Goal: Task Accomplishment & Management: Manage account settings

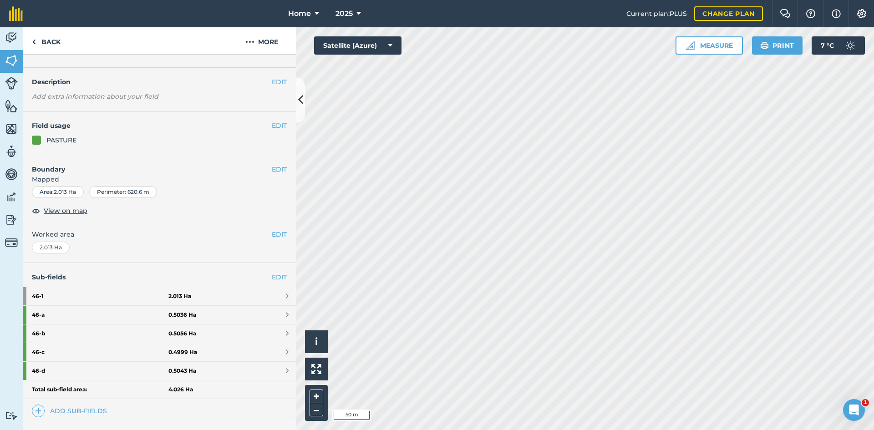
scroll to position [46, 0]
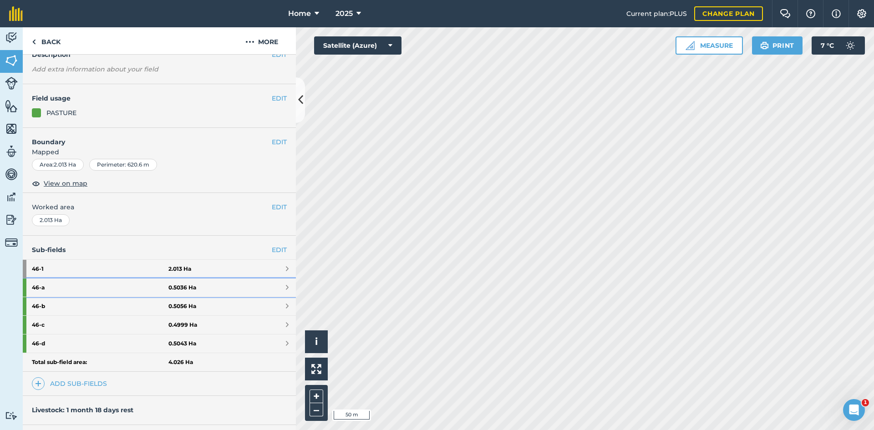
click at [246, 283] on link "46 - a 0.5036 Ha" at bounding box center [159, 288] width 273 height 18
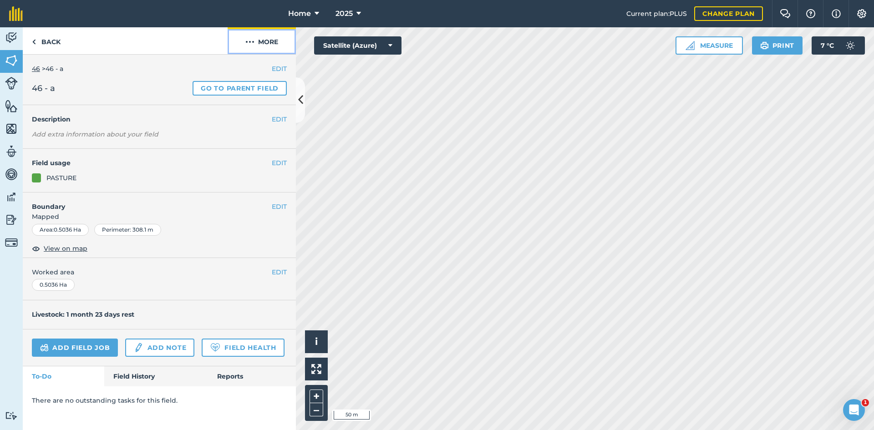
click at [271, 41] on button "More" at bounding box center [262, 40] width 68 height 27
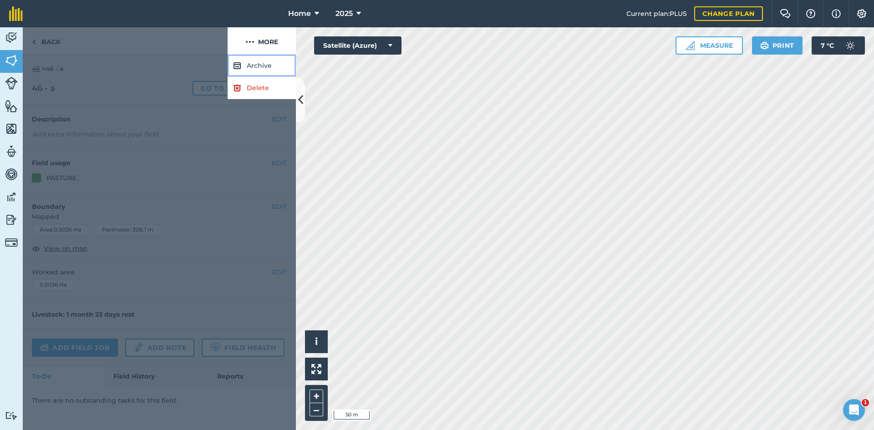
click at [259, 65] on button "Archive" at bounding box center [262, 66] width 68 height 22
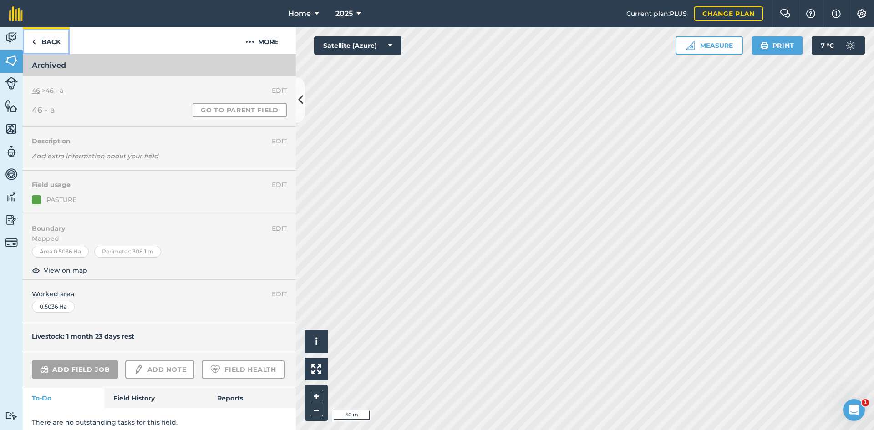
click at [46, 41] on link "Back" at bounding box center [46, 40] width 47 height 27
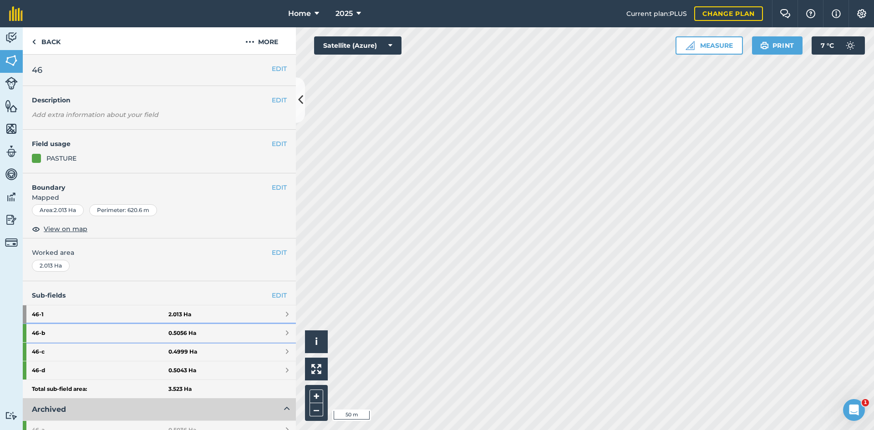
click at [175, 341] on link "46 - b 0.5056 Ha" at bounding box center [159, 333] width 273 height 18
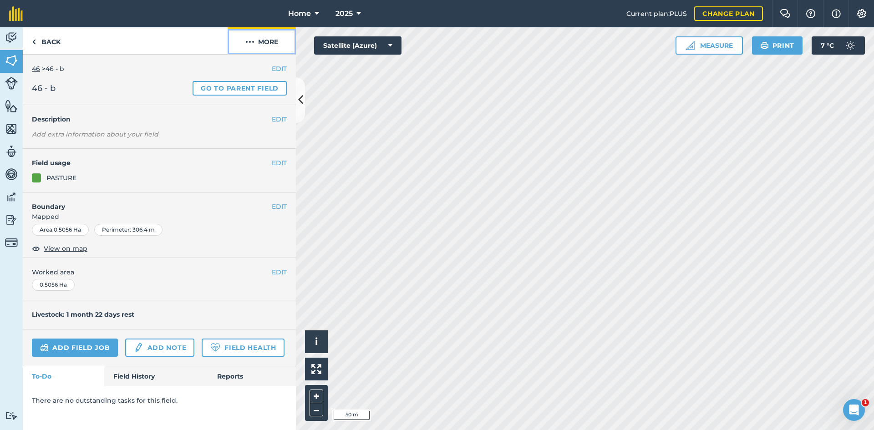
click at [274, 37] on button "More" at bounding box center [262, 40] width 68 height 27
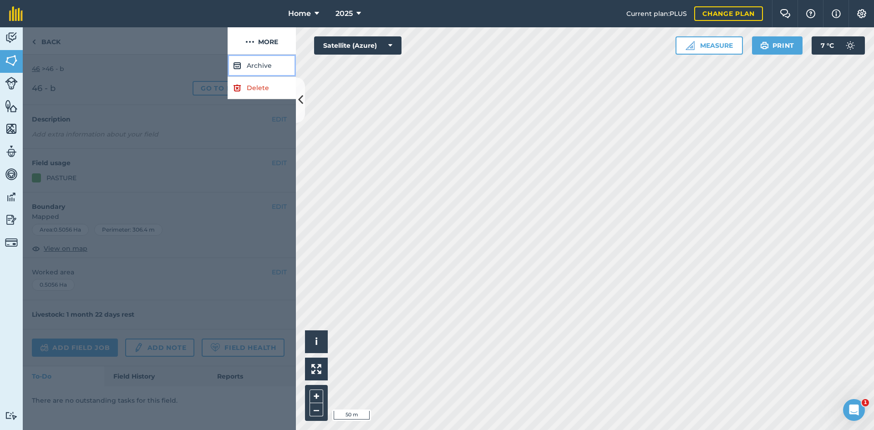
drag, startPoint x: 262, startPoint y: 60, endPoint x: 257, endPoint y: 63, distance: 6.2
click at [262, 60] on button "Archive" at bounding box center [262, 66] width 68 height 22
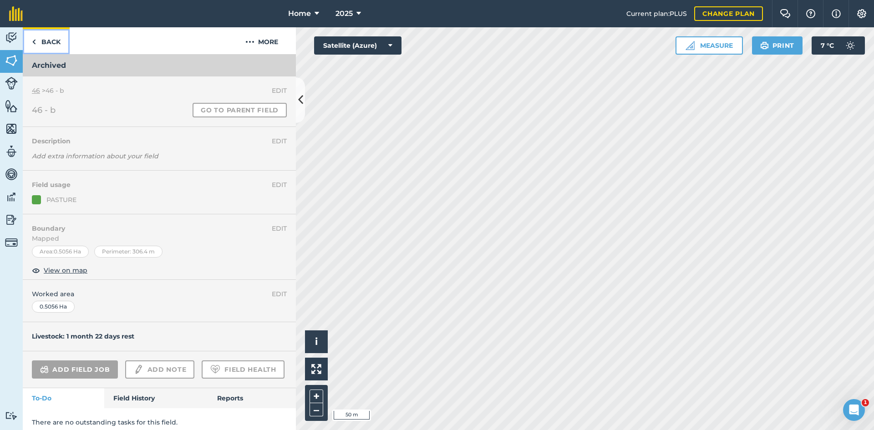
click at [60, 42] on link "Back" at bounding box center [46, 40] width 47 height 27
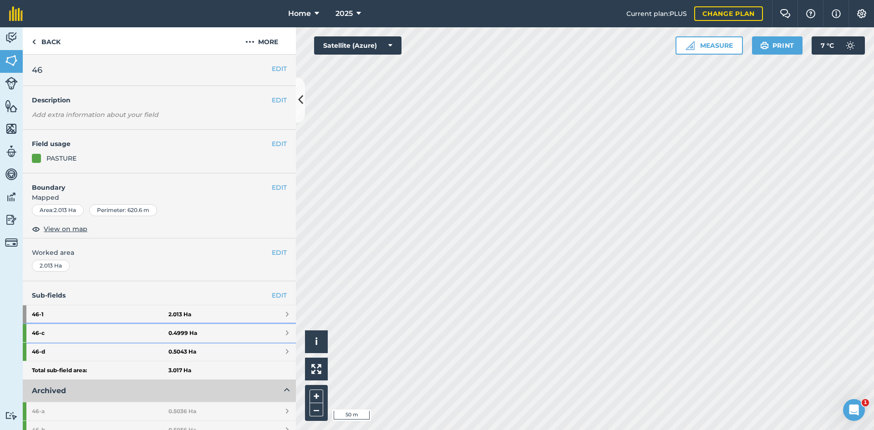
click at [164, 337] on strong "46 - c" at bounding box center [100, 333] width 137 height 18
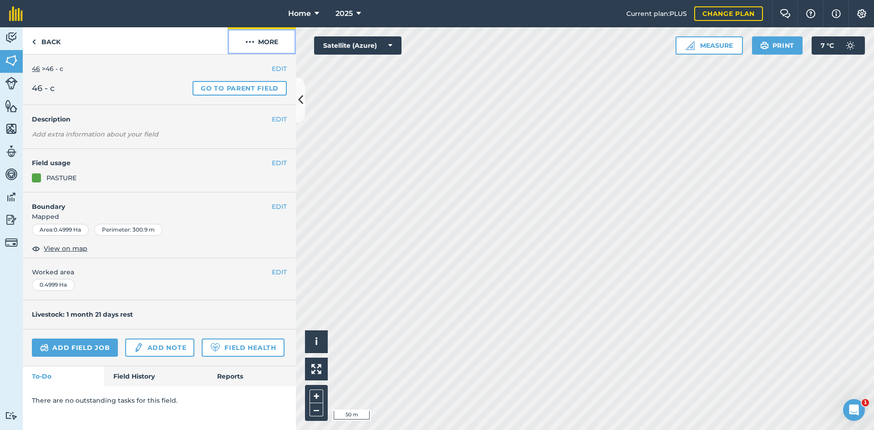
click at [270, 40] on button "More" at bounding box center [262, 40] width 68 height 27
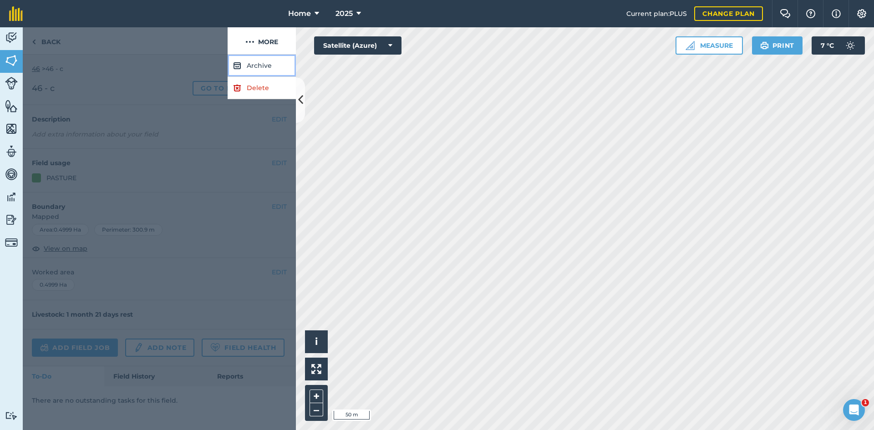
click at [260, 65] on button "Archive" at bounding box center [262, 66] width 68 height 22
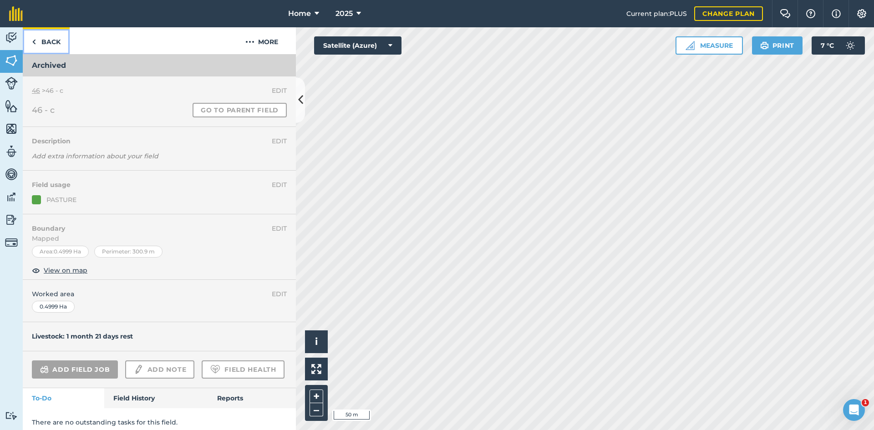
click at [53, 41] on link "Back" at bounding box center [46, 40] width 47 height 27
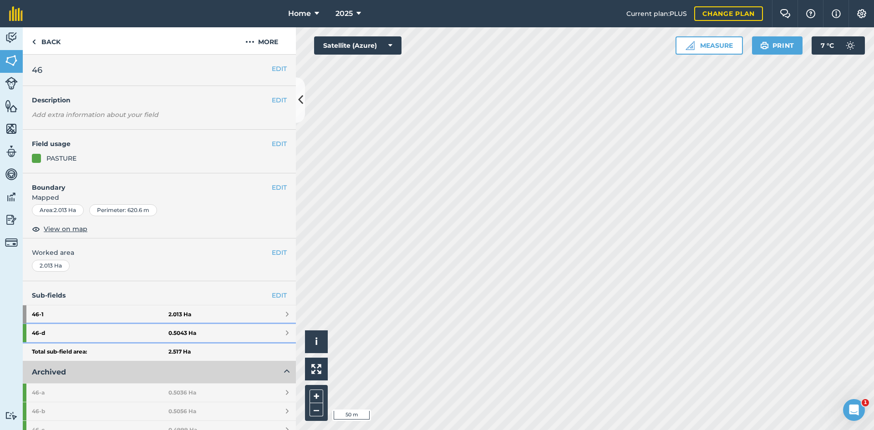
click at [180, 332] on strong "0.5043 Ha" at bounding box center [182, 333] width 28 height 7
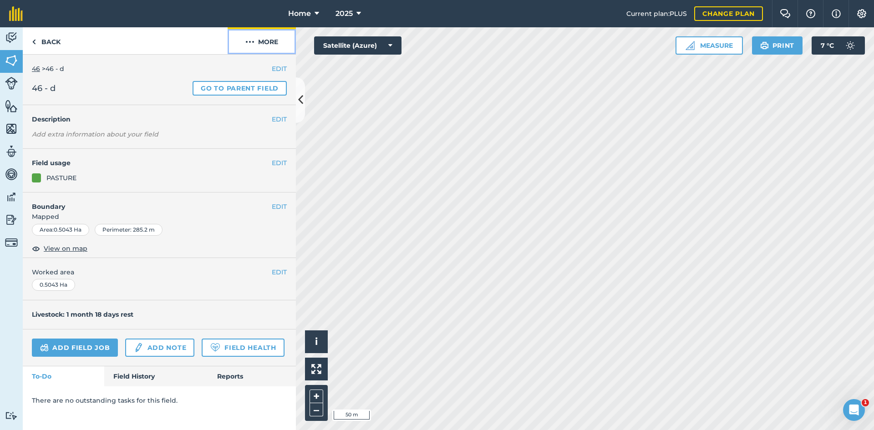
click at [276, 41] on button "More" at bounding box center [262, 40] width 68 height 27
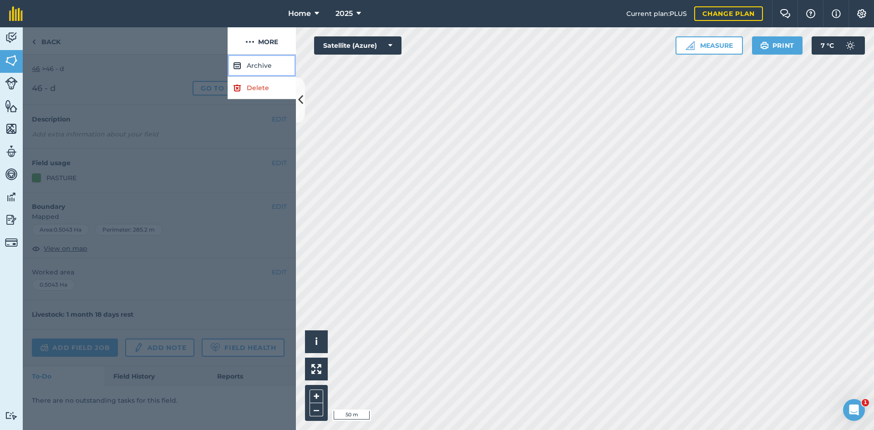
click at [263, 60] on button "Archive" at bounding box center [262, 66] width 68 height 22
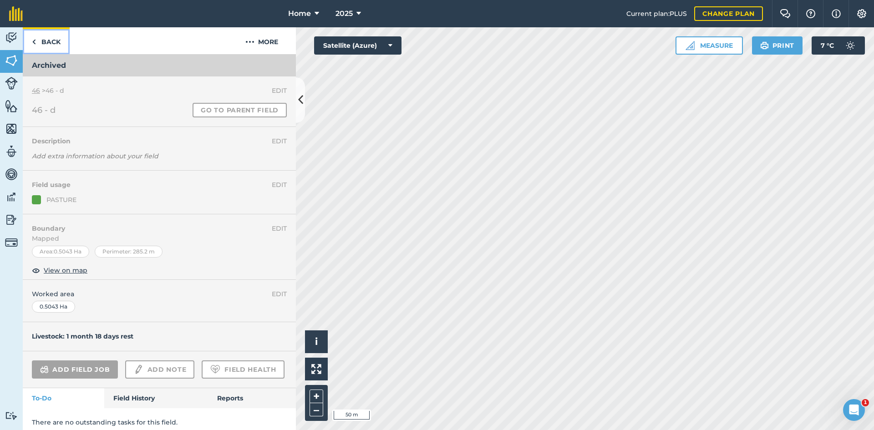
click at [61, 42] on link "Back" at bounding box center [46, 40] width 47 height 27
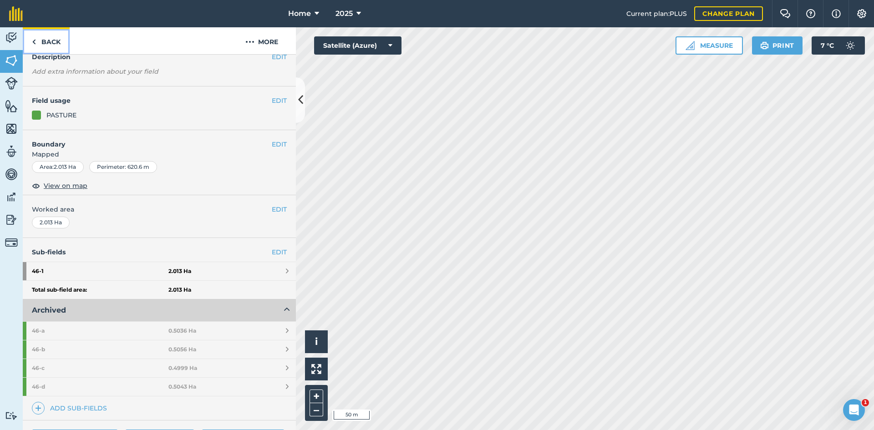
scroll to position [137, 0]
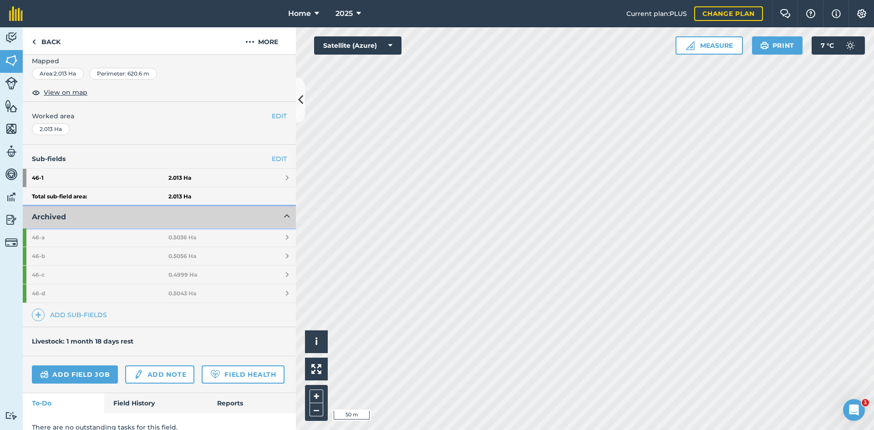
click at [249, 213] on button "Archived" at bounding box center [159, 217] width 273 height 22
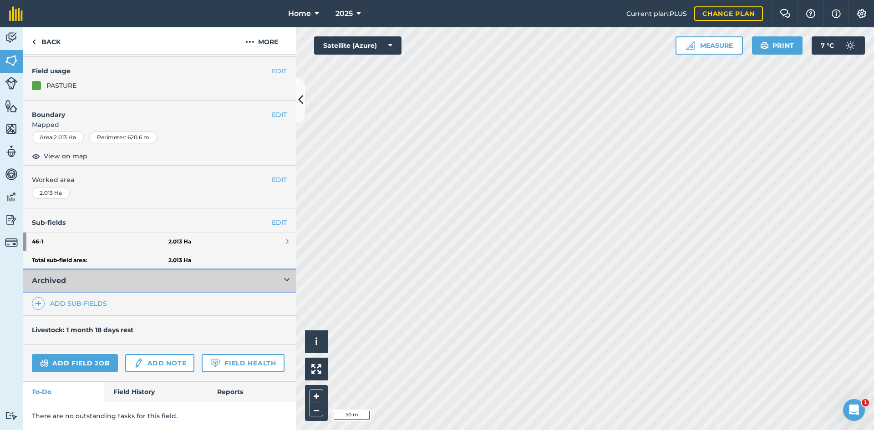
scroll to position [98, 0]
click at [89, 297] on link "Add sub-fields" at bounding box center [71, 303] width 79 height 13
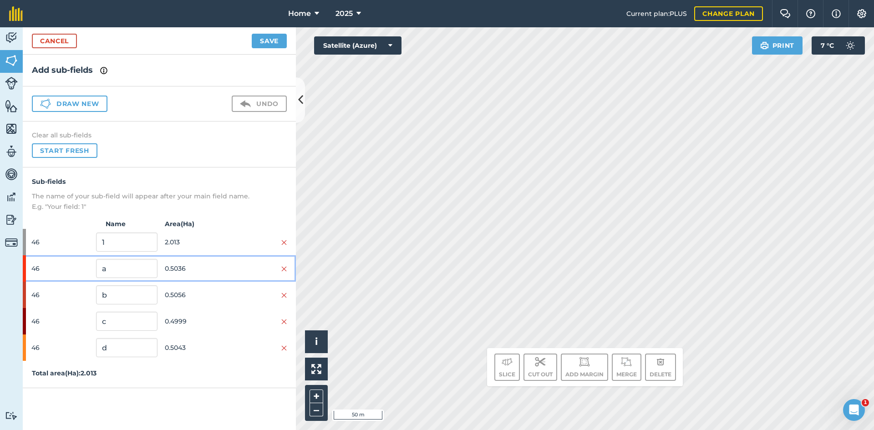
click at [287, 264] on div "46 a 0.5036" at bounding box center [159, 268] width 273 height 26
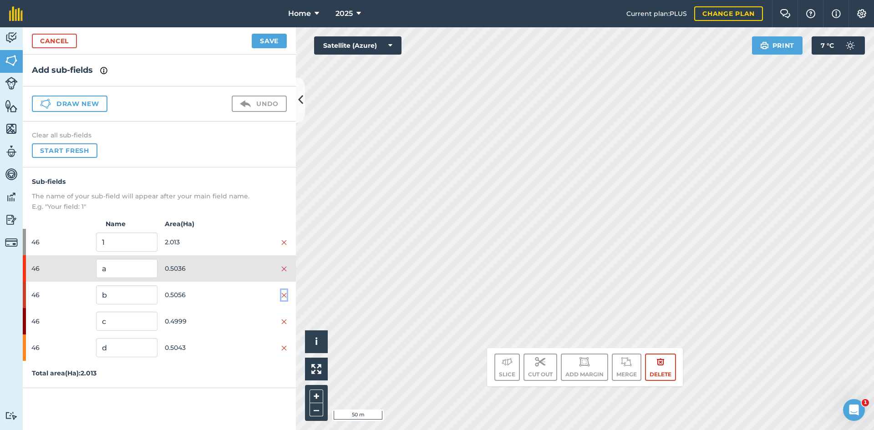
click at [283, 296] on img at bounding box center [283, 295] width 5 height 7
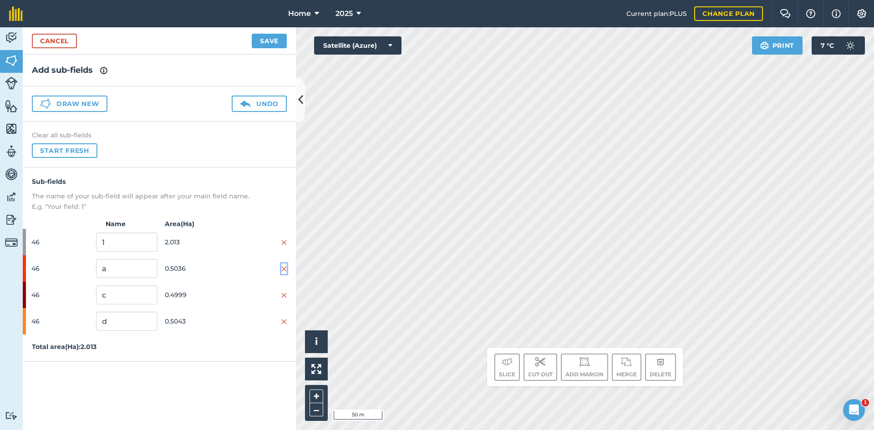
click at [284, 270] on img at bounding box center [283, 268] width 5 height 7
click at [285, 269] on img at bounding box center [283, 268] width 5 height 7
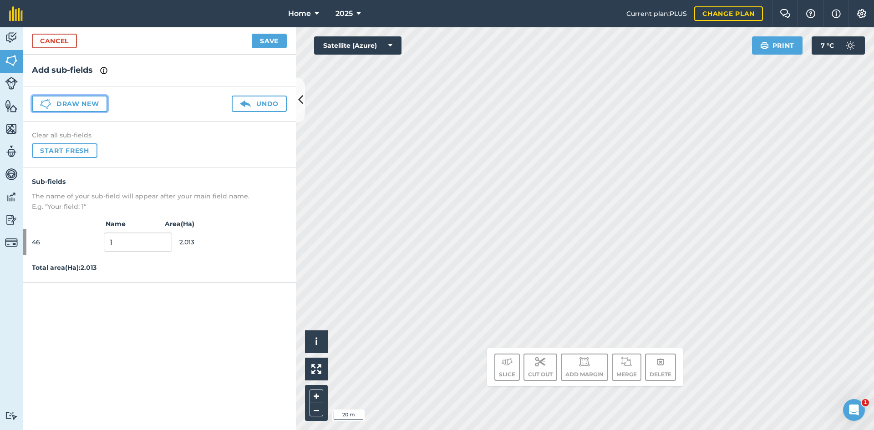
click at [45, 103] on icon at bounding box center [45, 103] width 11 height 11
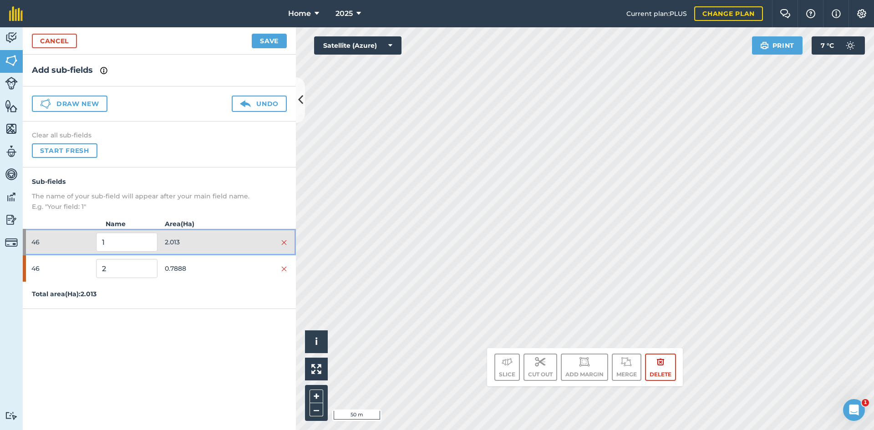
click at [223, 237] on span "2.013" at bounding box center [195, 242] width 61 height 17
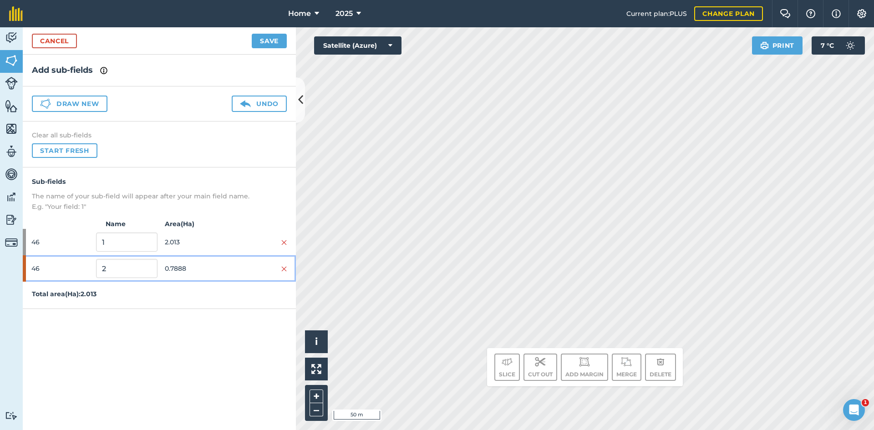
click at [215, 269] on span "0.7888" at bounding box center [195, 268] width 61 height 17
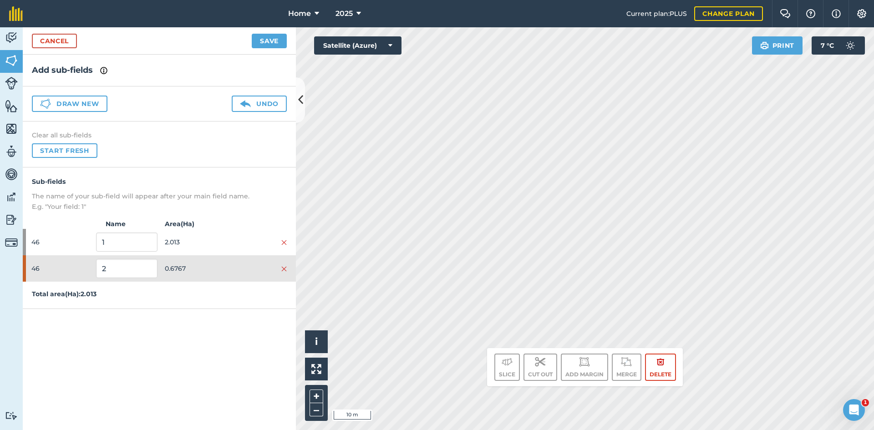
click at [428, 0] on html "Home 2025 Current plan : PLUS Change plan Farm Chat Help Info Settings Home - 2…" at bounding box center [437, 215] width 874 height 430
click at [52, 111] on button "Draw new" at bounding box center [70, 104] width 76 height 16
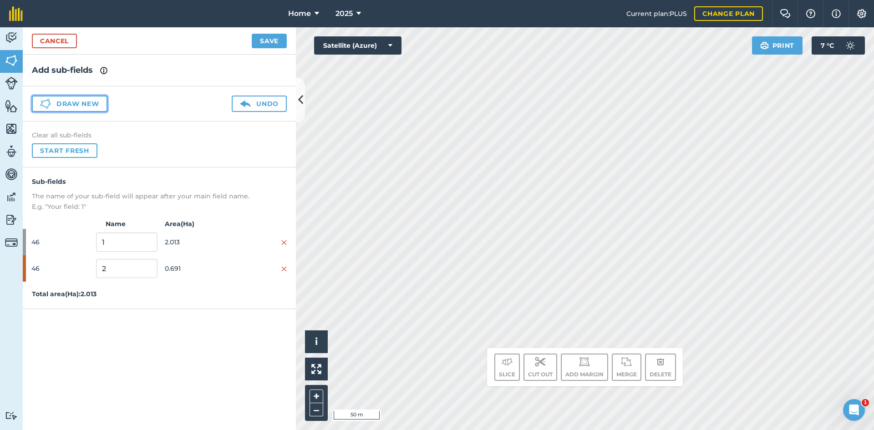
click at [93, 111] on button "Draw new" at bounding box center [70, 104] width 76 height 16
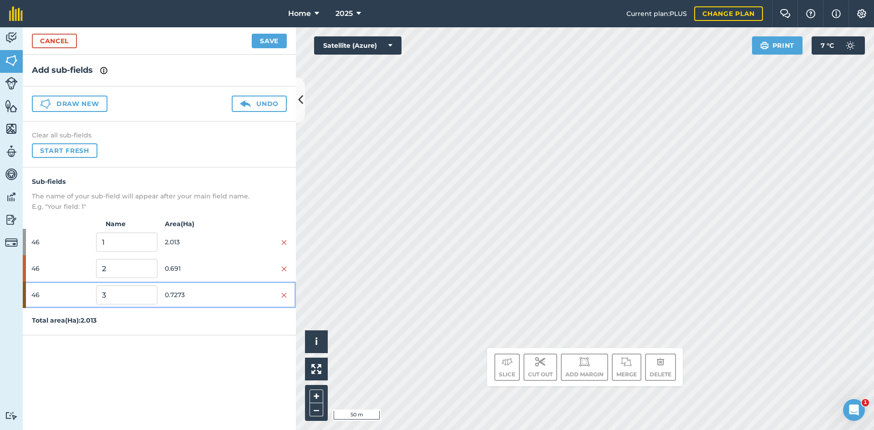
click at [235, 290] on div at bounding box center [256, 295] width 61 height 10
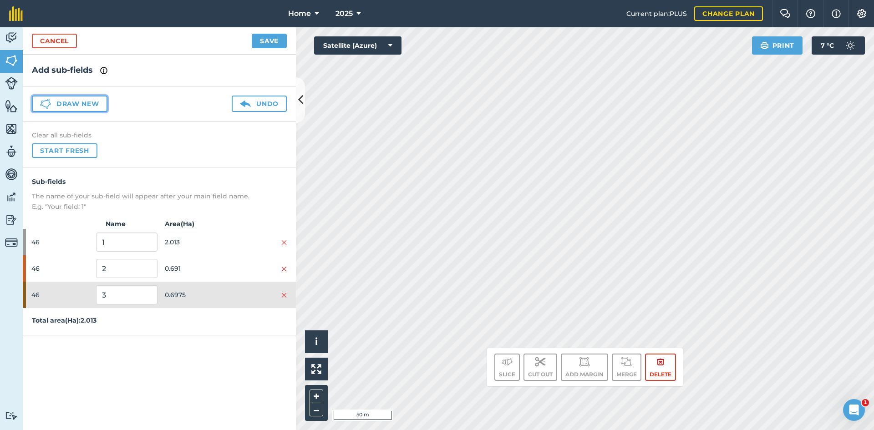
click at [101, 97] on button "Draw new" at bounding box center [70, 104] width 76 height 16
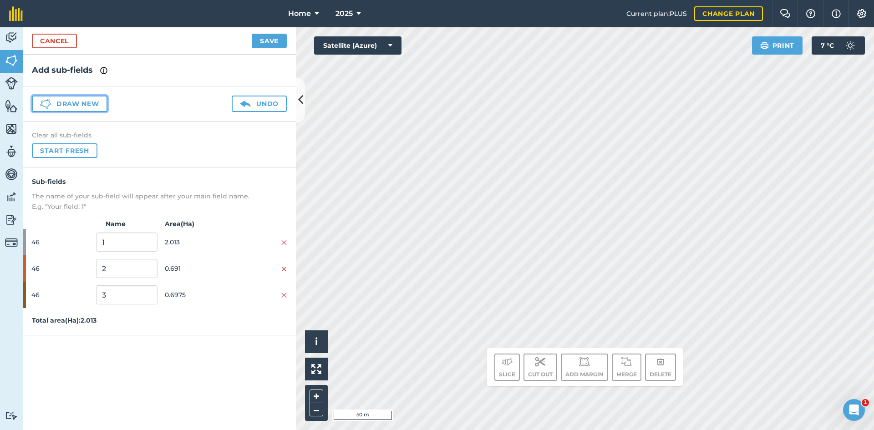
drag, startPoint x: 97, startPoint y: 102, endPoint x: 144, endPoint y: 107, distance: 47.2
click at [97, 102] on button "Draw new" at bounding box center [70, 104] width 76 height 16
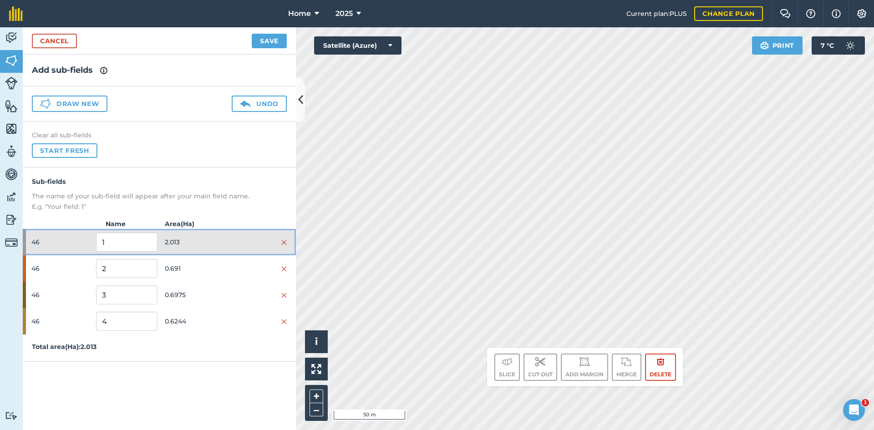
click at [212, 246] on span "2.013" at bounding box center [195, 242] width 61 height 17
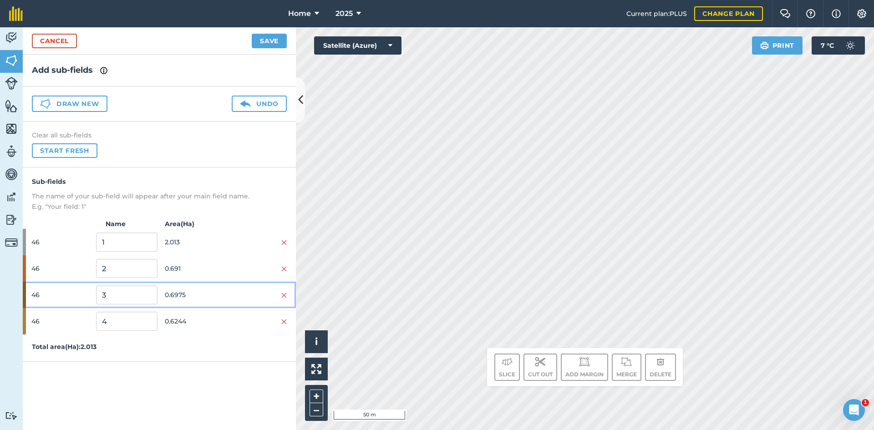
drag, startPoint x: 197, startPoint y: 306, endPoint x: 202, endPoint y: 297, distance: 10.2
click at [200, 300] on div "46 3 0.6975" at bounding box center [159, 295] width 273 height 26
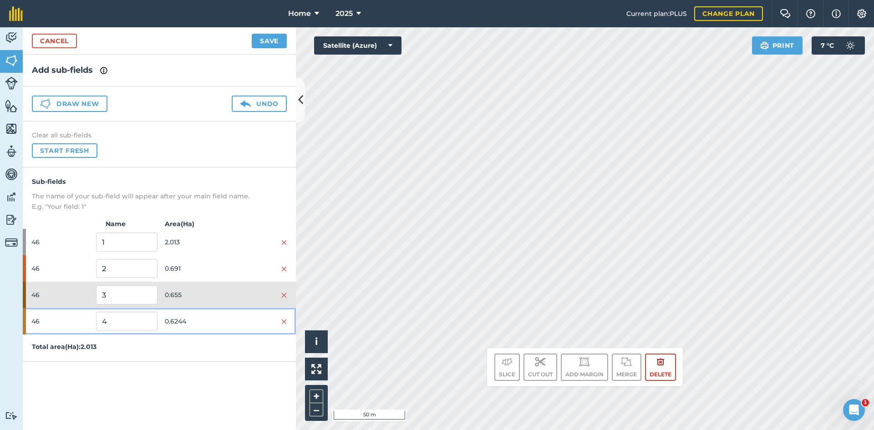
click at [205, 322] on span "0.6244" at bounding box center [195, 321] width 61 height 17
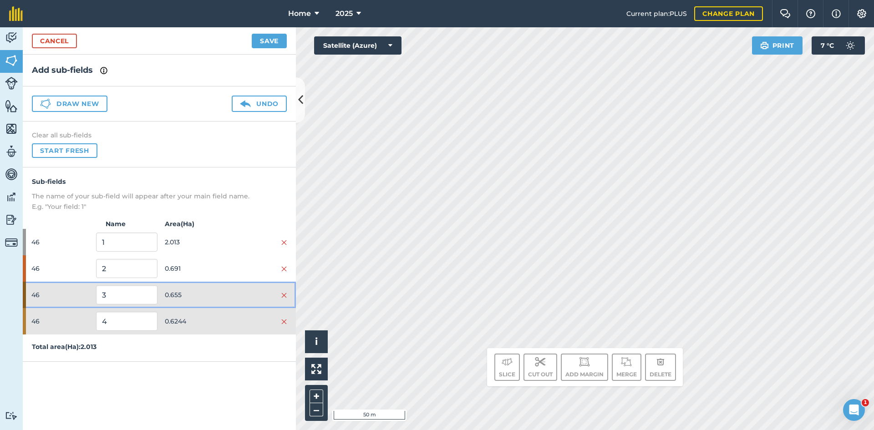
click at [241, 302] on div "46 3 0.655" at bounding box center [159, 295] width 273 height 26
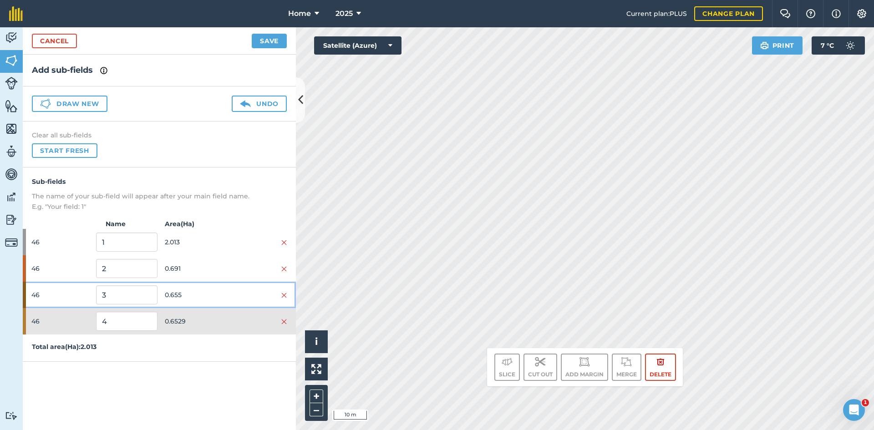
click at [209, 295] on span "0.655" at bounding box center [195, 294] width 61 height 17
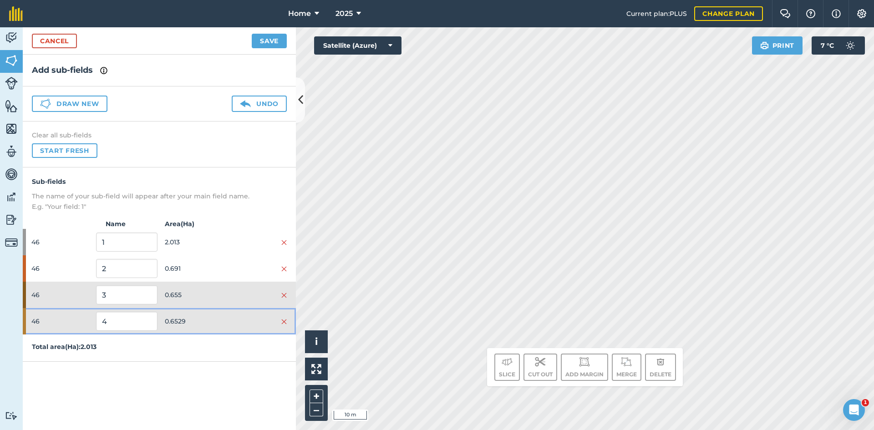
click at [203, 324] on span "0.6529" at bounding box center [195, 321] width 61 height 17
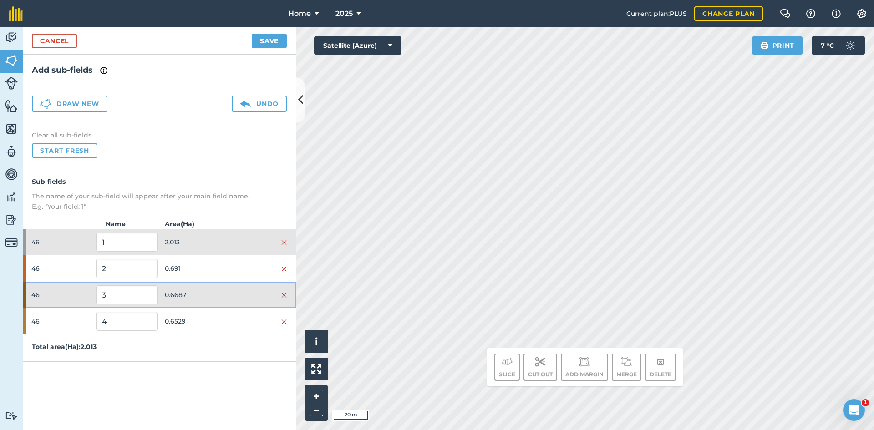
drag, startPoint x: 215, startPoint y: 285, endPoint x: 217, endPoint y: 291, distance: 6.1
click at [217, 286] on div "46 3 0.6687" at bounding box center [159, 295] width 273 height 26
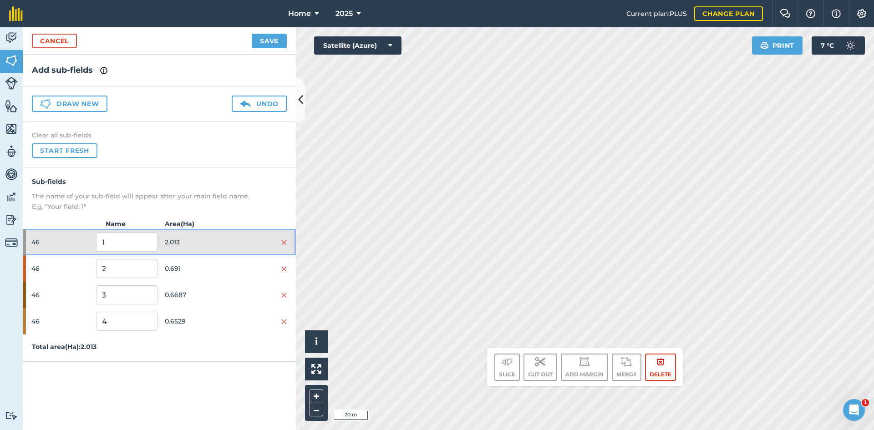
click at [238, 236] on div "46 1 2.013" at bounding box center [159, 242] width 273 height 26
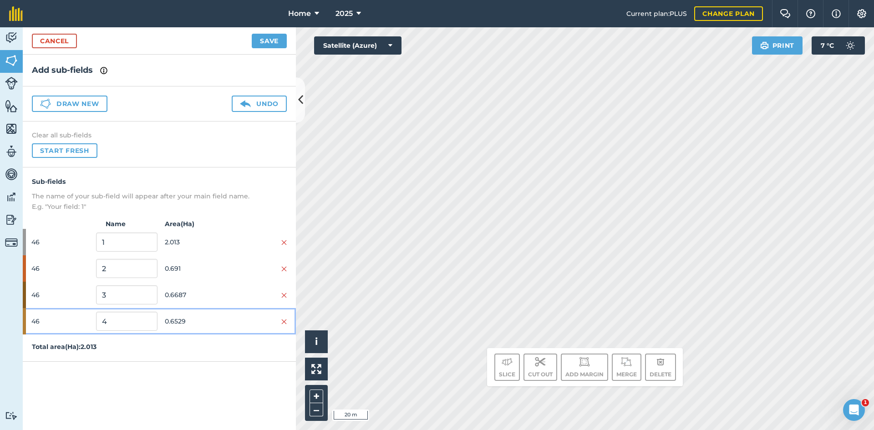
click at [233, 316] on div at bounding box center [256, 321] width 61 height 10
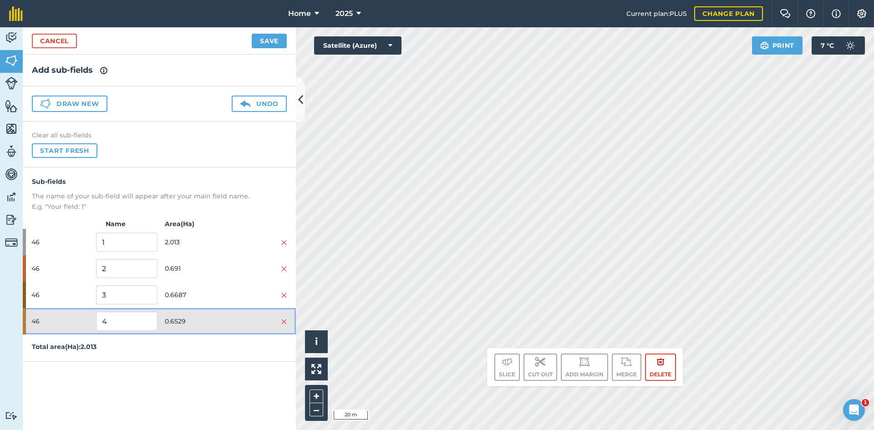
drag, startPoint x: 189, startPoint y: 317, endPoint x: 203, endPoint y: 294, distance: 27.1
click at [193, 314] on span "0.6529" at bounding box center [195, 321] width 61 height 17
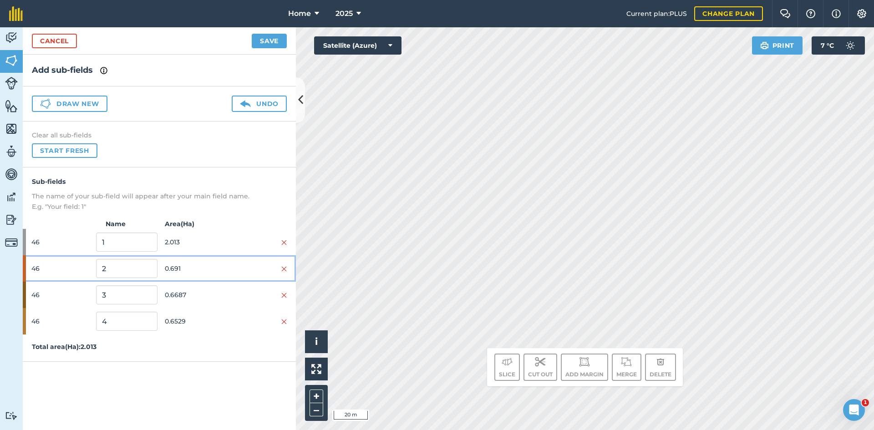
click at [217, 264] on span "0.691" at bounding box center [195, 268] width 61 height 17
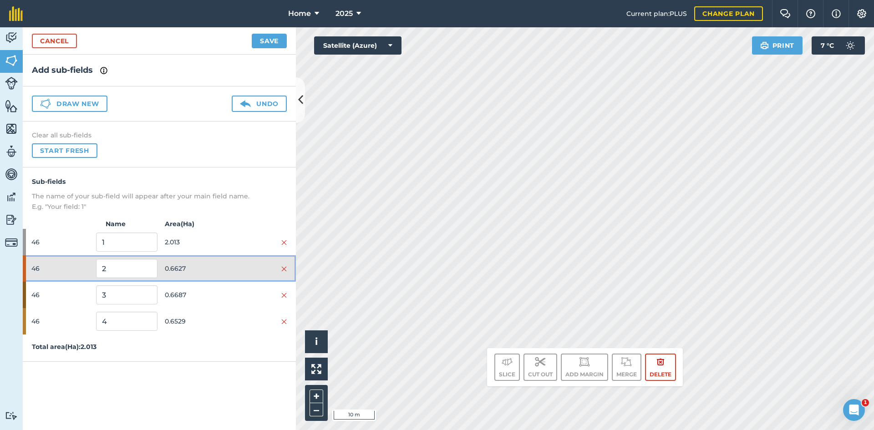
click at [227, 269] on div at bounding box center [256, 269] width 61 height 10
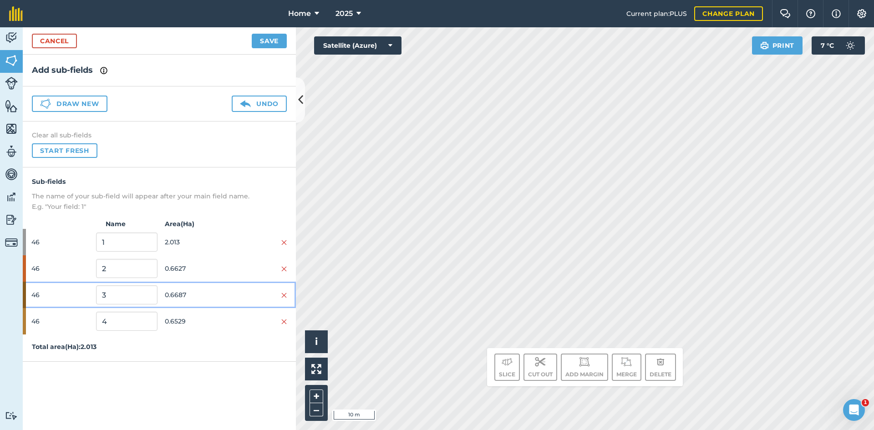
click at [218, 298] on span "0.6687" at bounding box center [195, 294] width 61 height 17
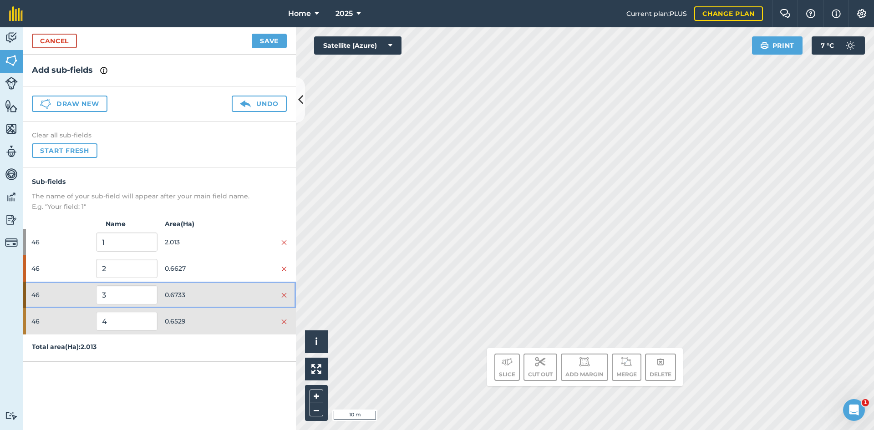
drag, startPoint x: 219, startPoint y: 300, endPoint x: 210, endPoint y: 305, distance: 9.2
click at [212, 303] on span "0.6733" at bounding box center [195, 294] width 61 height 17
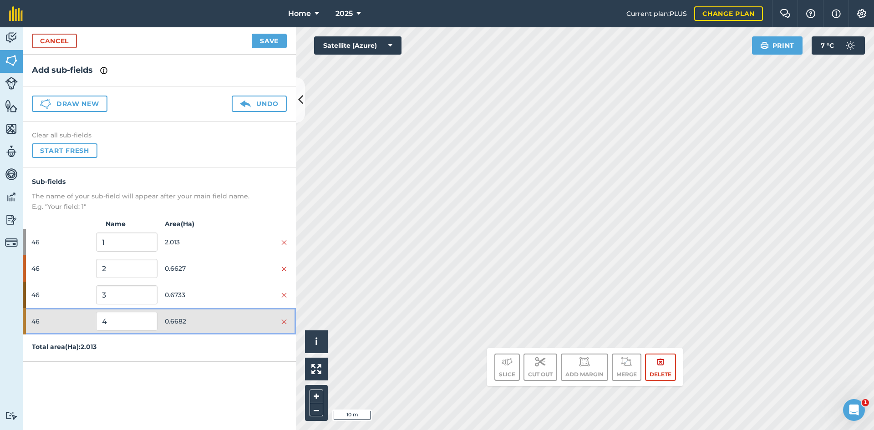
drag, startPoint x: 208, startPoint y: 322, endPoint x: 213, endPoint y: 313, distance: 9.6
click at [209, 319] on span "0.6682" at bounding box center [195, 321] width 61 height 17
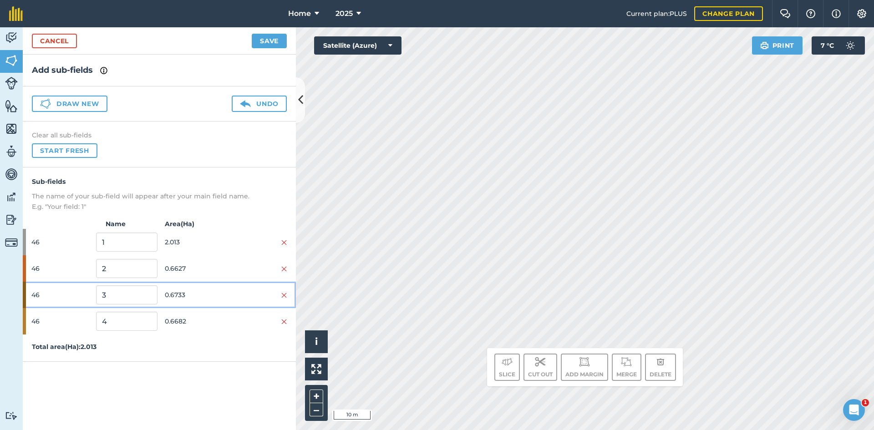
click at [221, 291] on span "0.6733" at bounding box center [195, 294] width 61 height 17
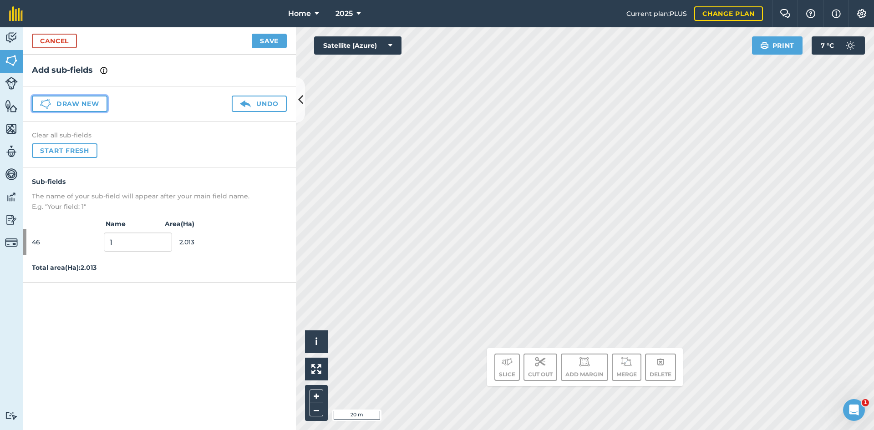
click at [92, 100] on button "Draw new" at bounding box center [70, 104] width 76 height 16
click at [94, 98] on button "Draw new" at bounding box center [70, 104] width 76 height 16
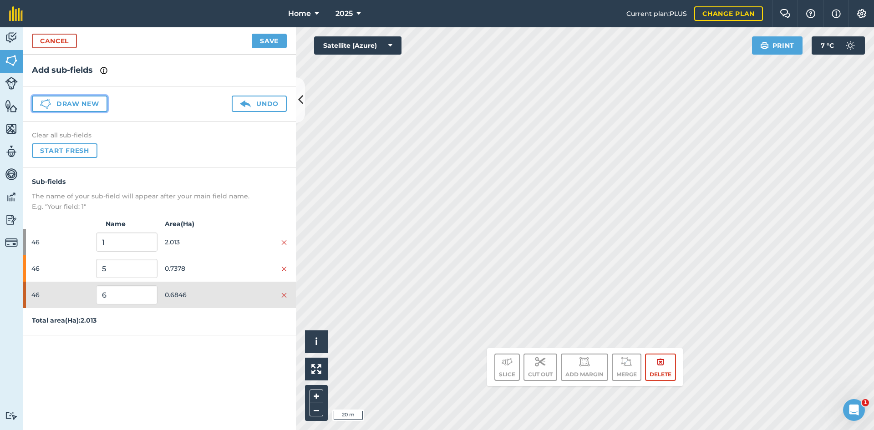
drag, startPoint x: 79, startPoint y: 96, endPoint x: 86, endPoint y: 97, distance: 7.5
click at [82, 96] on button "Draw new" at bounding box center [70, 104] width 76 height 16
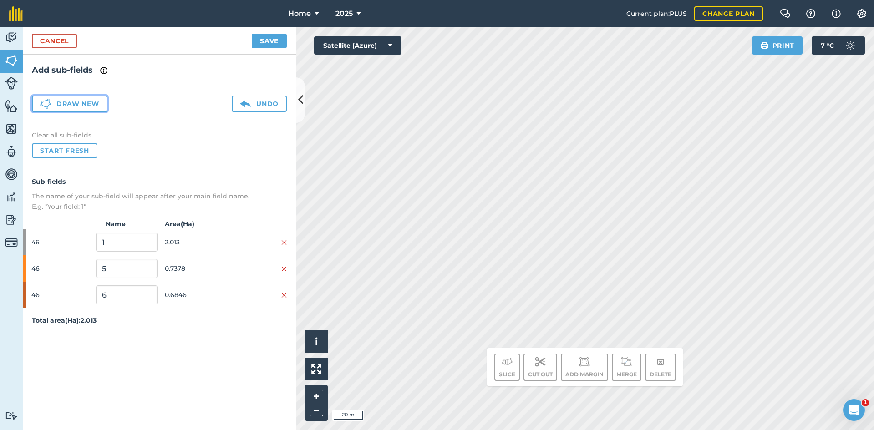
click at [90, 103] on button "Draw new" at bounding box center [70, 104] width 76 height 16
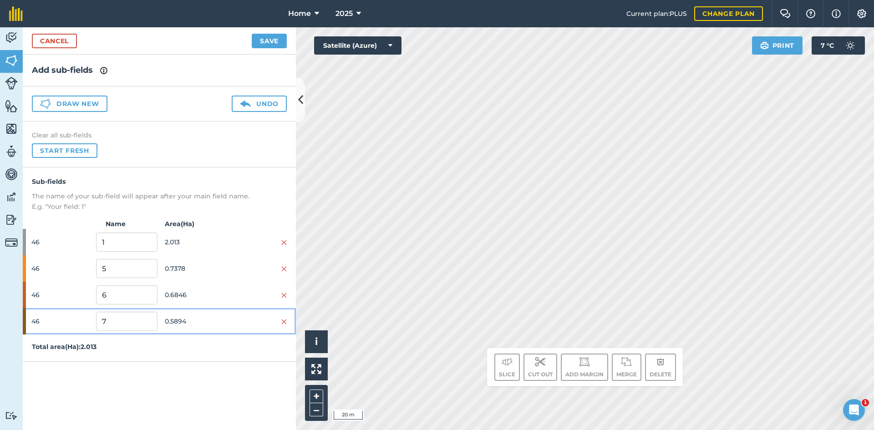
click at [219, 317] on span "0.5894" at bounding box center [195, 321] width 61 height 17
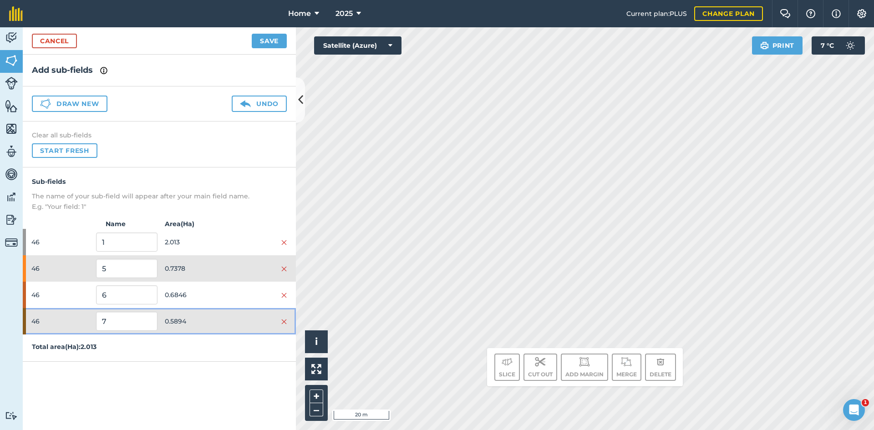
click at [212, 310] on div "46 7 0.5894" at bounding box center [159, 321] width 273 height 26
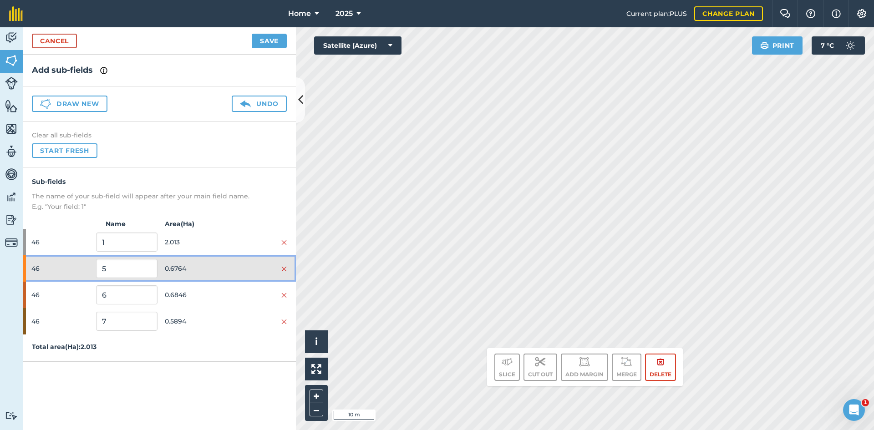
drag, startPoint x: 216, startPoint y: 262, endPoint x: 217, endPoint y: 269, distance: 7.8
click at [217, 264] on span "0.6764" at bounding box center [195, 268] width 61 height 17
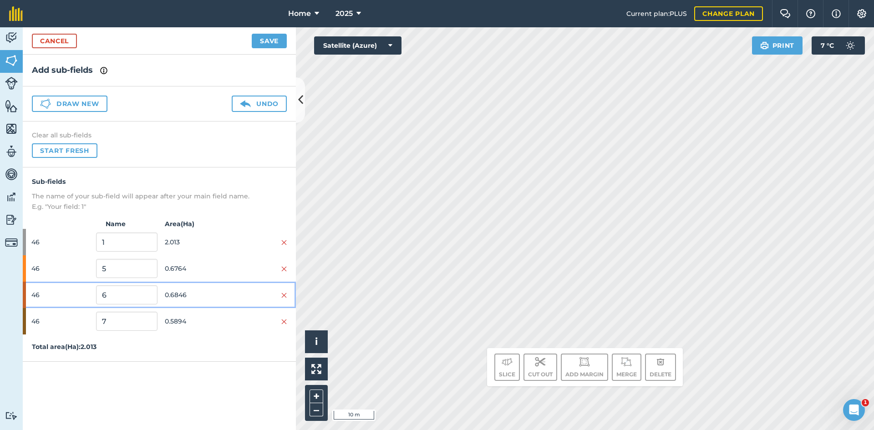
drag, startPoint x: 218, startPoint y: 293, endPoint x: 277, endPoint y: 276, distance: 61.7
click at [220, 294] on span "0.6846" at bounding box center [195, 294] width 61 height 17
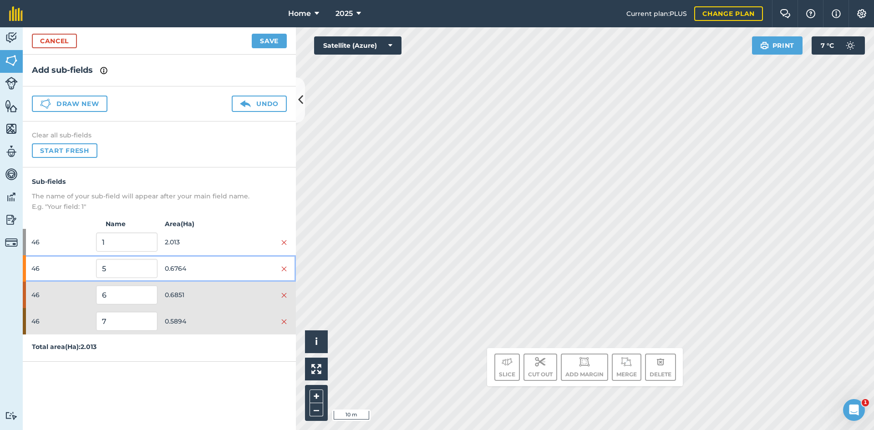
click at [214, 281] on div "46 5 0.6764" at bounding box center [159, 268] width 273 height 26
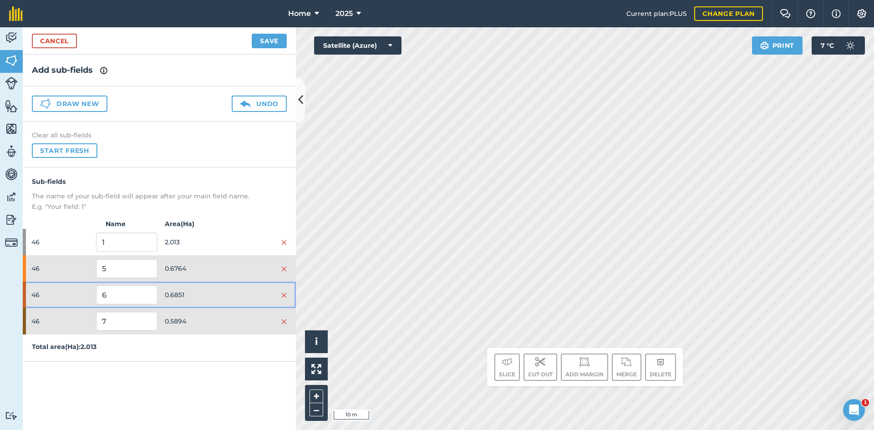
click at [213, 295] on span "0.6851" at bounding box center [195, 294] width 61 height 17
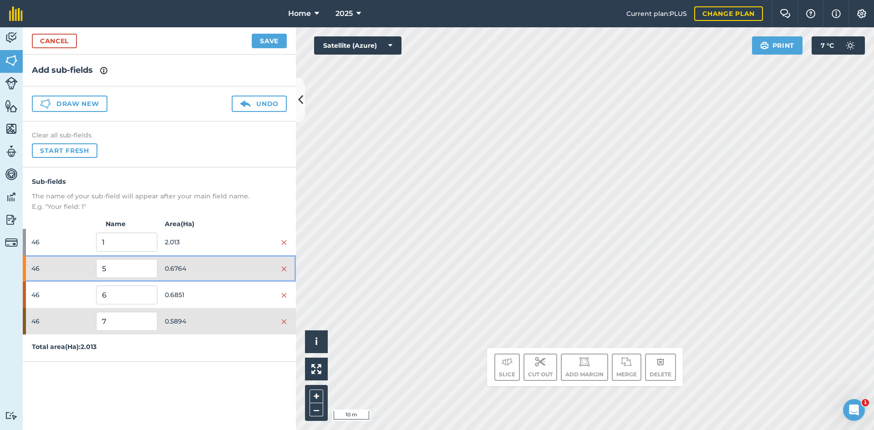
click at [235, 256] on div "46 5 0.6764" at bounding box center [159, 268] width 273 height 26
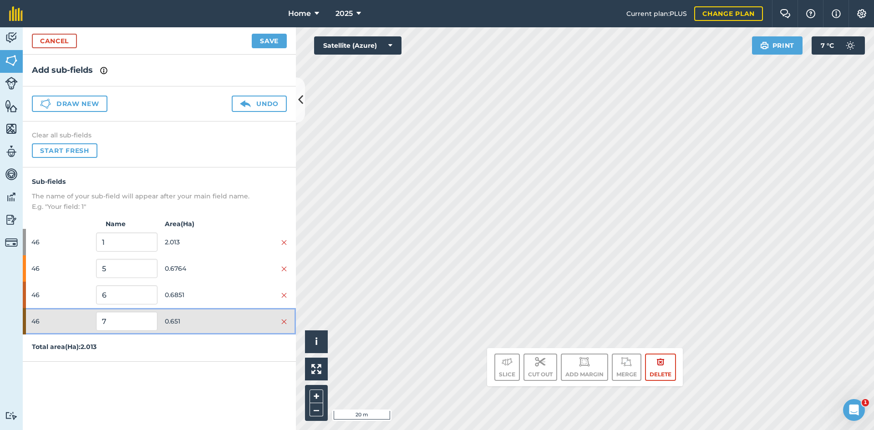
drag, startPoint x: 213, startPoint y: 317, endPoint x: 214, endPoint y: 306, distance: 10.6
click at [213, 316] on span "0.651" at bounding box center [195, 321] width 61 height 17
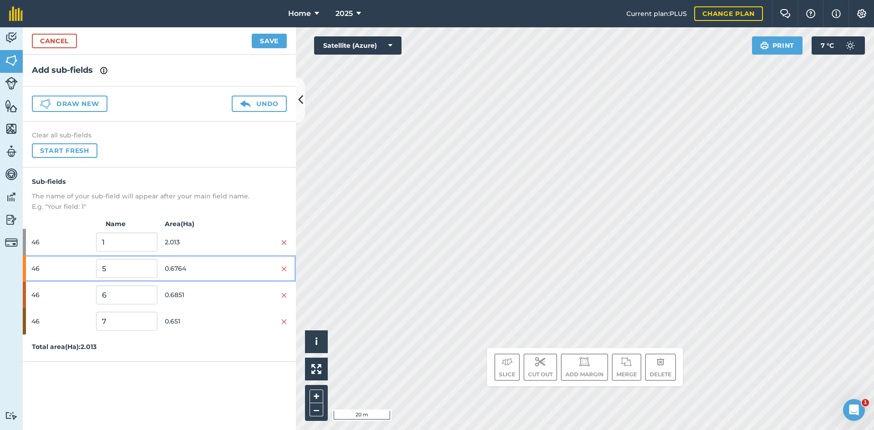
click at [216, 264] on span "0.6764" at bounding box center [195, 268] width 61 height 17
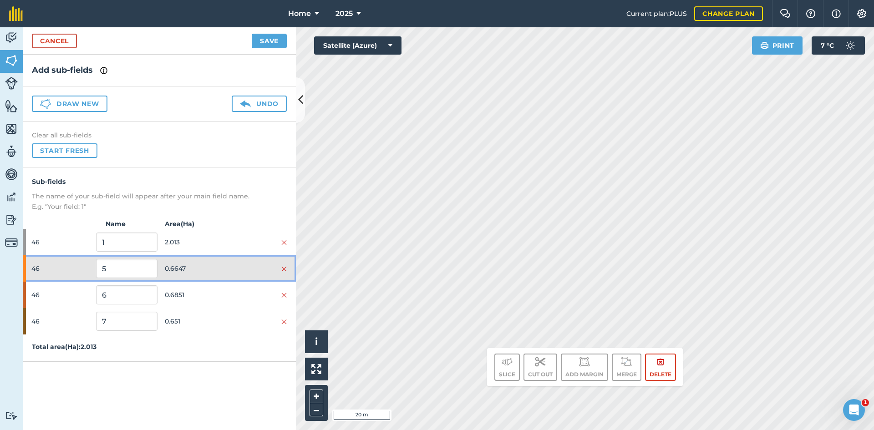
drag, startPoint x: 238, startPoint y: 268, endPoint x: 226, endPoint y: 286, distance: 21.7
click at [238, 269] on div at bounding box center [256, 269] width 61 height 10
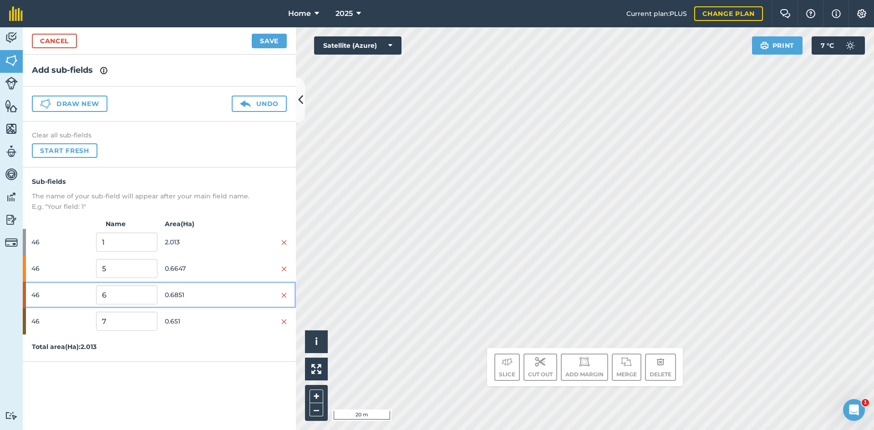
click at [224, 291] on span "0.6851" at bounding box center [195, 294] width 61 height 17
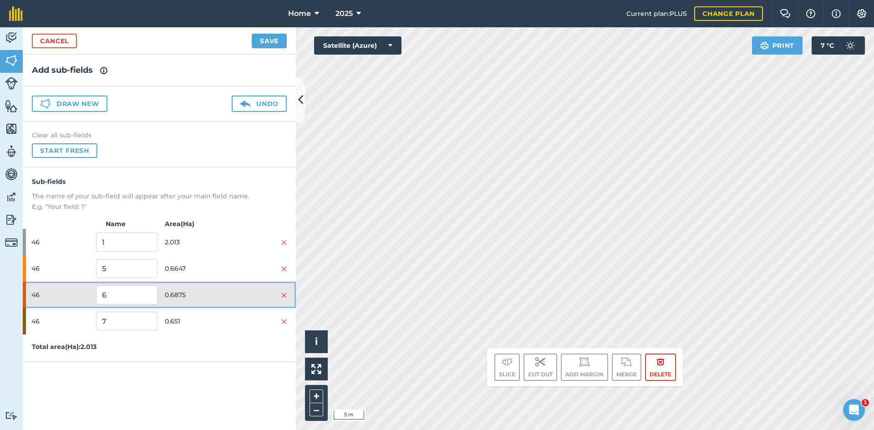
drag, startPoint x: 235, startPoint y: 300, endPoint x: 234, endPoint y: 305, distance: 4.6
click at [235, 300] on div at bounding box center [256, 295] width 61 height 10
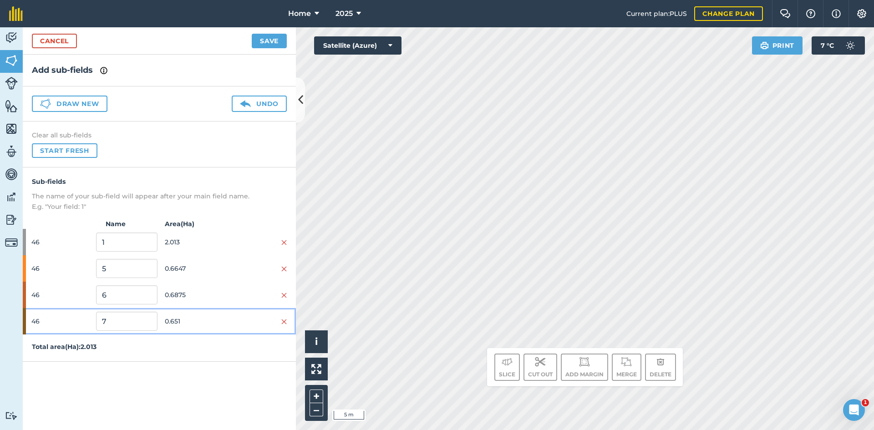
drag, startPoint x: 231, startPoint y: 316, endPoint x: 282, endPoint y: 241, distance: 91.2
click at [230, 316] on div "46 7 0.651" at bounding box center [159, 321] width 273 height 26
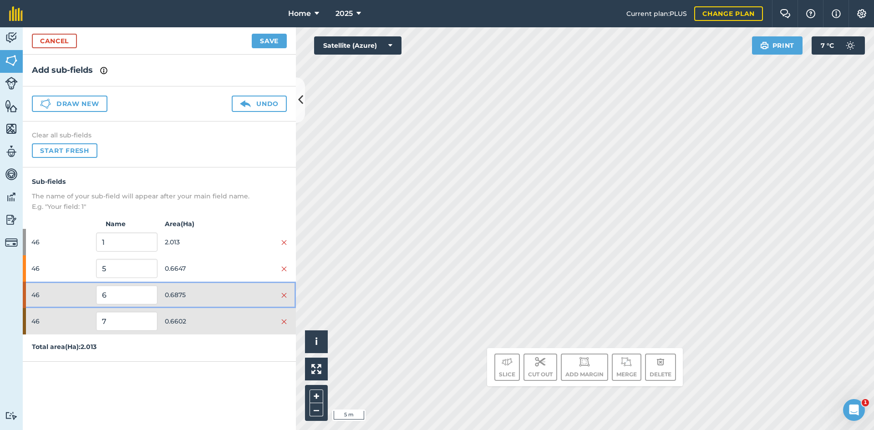
drag, startPoint x: 227, startPoint y: 296, endPoint x: 224, endPoint y: 309, distance: 13.3
click at [227, 297] on div at bounding box center [256, 295] width 61 height 10
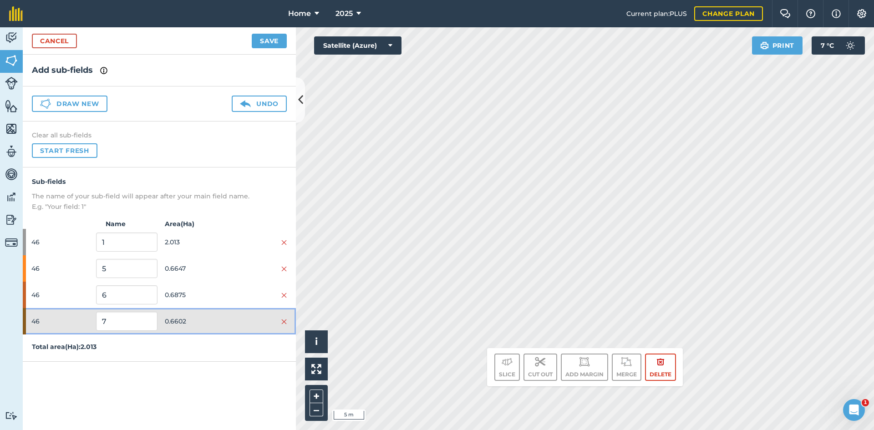
drag, startPoint x: 217, startPoint y: 322, endPoint x: 218, endPoint y: 314, distance: 8.8
click at [217, 322] on span "0.6602" at bounding box center [195, 321] width 61 height 17
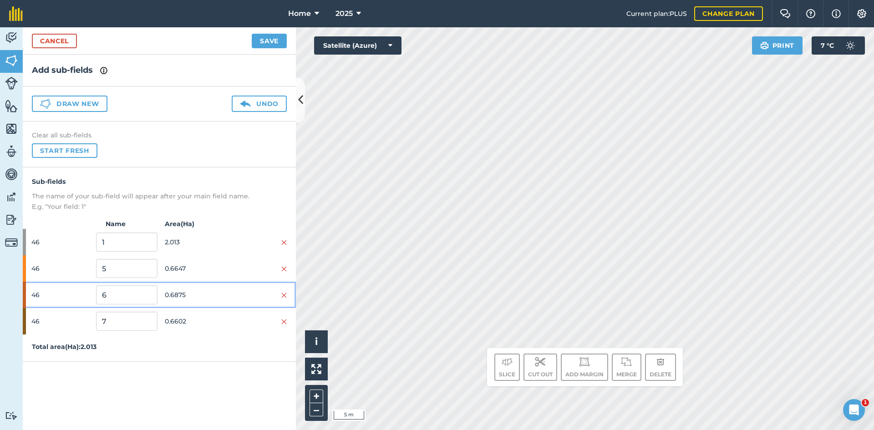
click at [220, 295] on span "0.6875" at bounding box center [195, 294] width 61 height 17
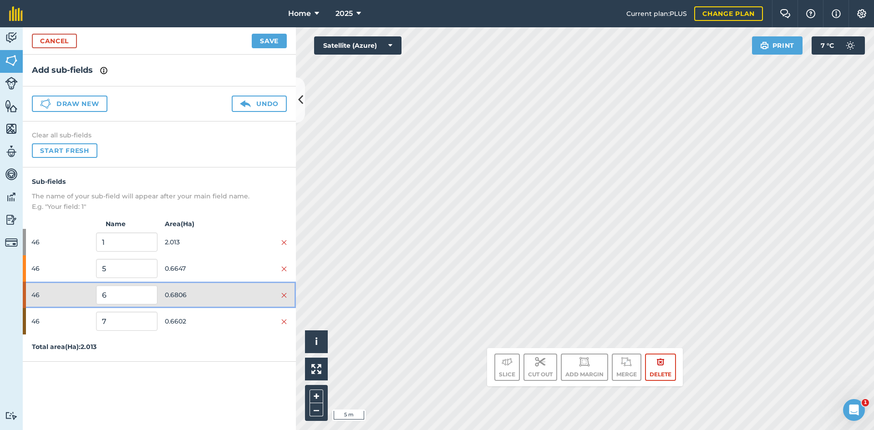
drag, startPoint x: 233, startPoint y: 295, endPoint x: 228, endPoint y: 307, distance: 12.7
click at [231, 298] on div at bounding box center [256, 295] width 61 height 10
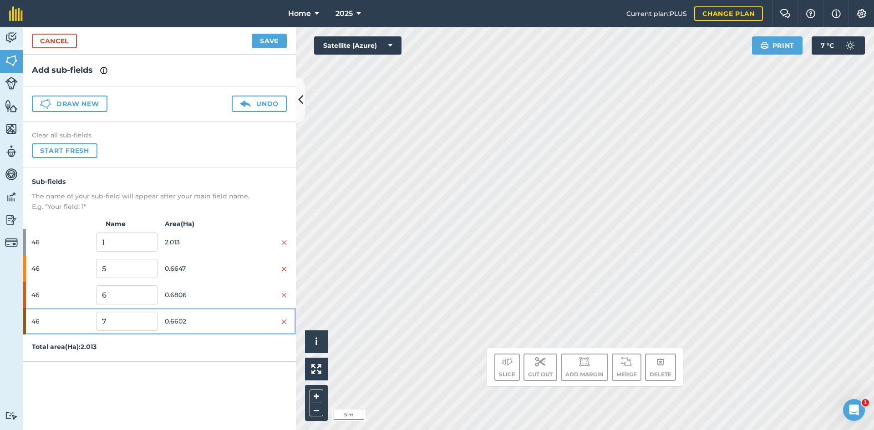
click at [227, 311] on div "46 7 0.6602" at bounding box center [159, 321] width 273 height 26
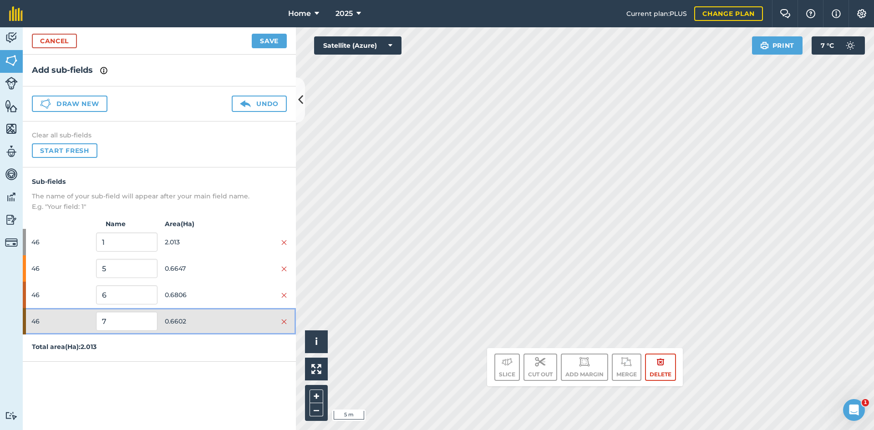
drag, startPoint x: 211, startPoint y: 318, endPoint x: 214, endPoint y: 309, distance: 9.1
click at [211, 317] on span "0.6602" at bounding box center [195, 321] width 61 height 17
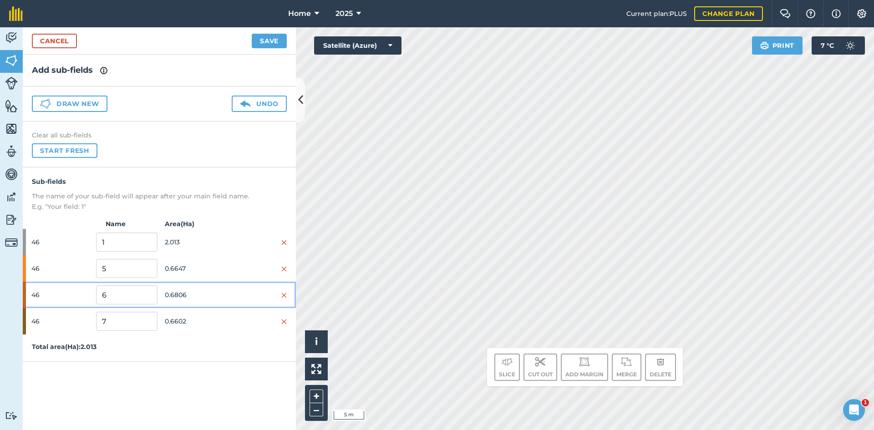
click at [223, 287] on span "0.6806" at bounding box center [195, 294] width 61 height 17
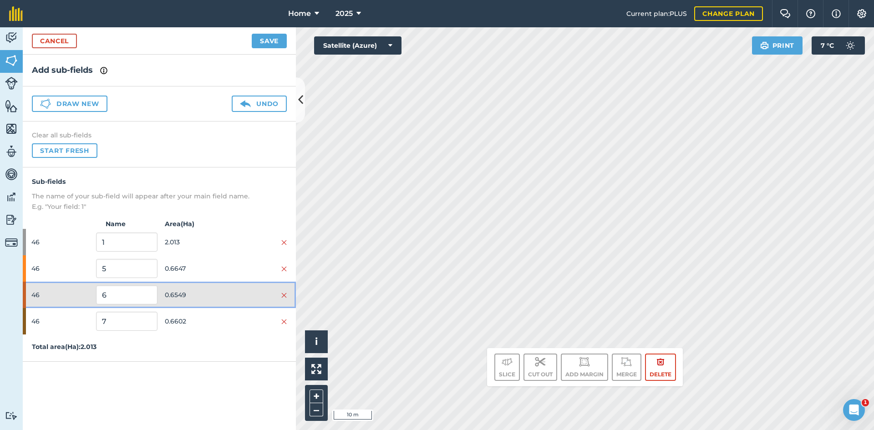
drag, startPoint x: 233, startPoint y: 292, endPoint x: 220, endPoint y: 306, distance: 19.7
click at [233, 292] on div at bounding box center [256, 295] width 61 height 10
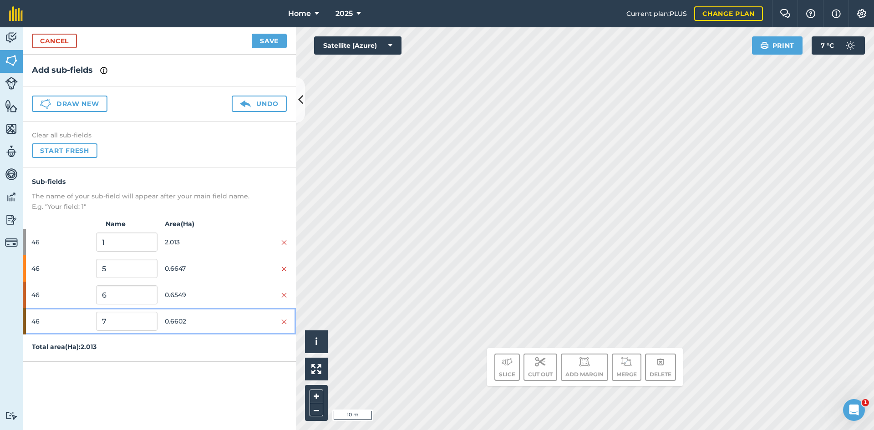
click at [212, 318] on span "0.6602" at bounding box center [195, 321] width 61 height 17
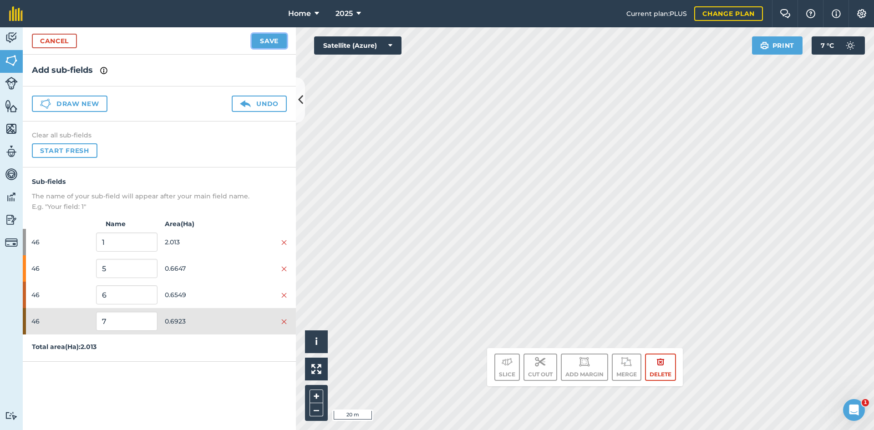
click at [275, 36] on button "Save" at bounding box center [269, 41] width 35 height 15
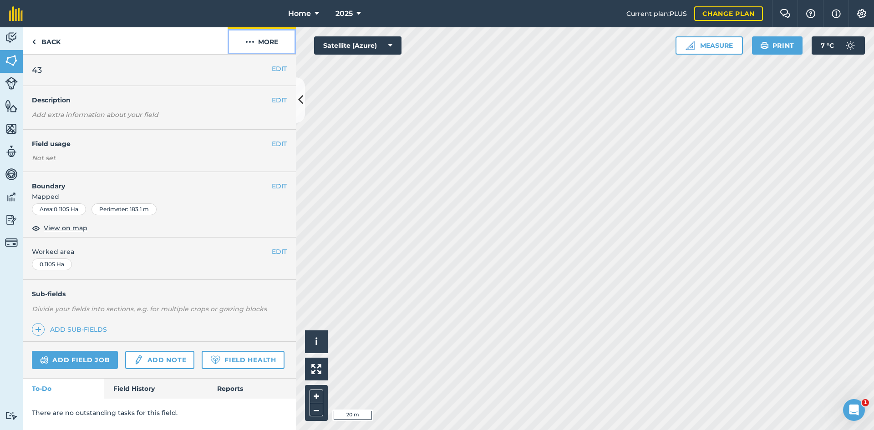
click at [271, 37] on button "More" at bounding box center [262, 40] width 68 height 27
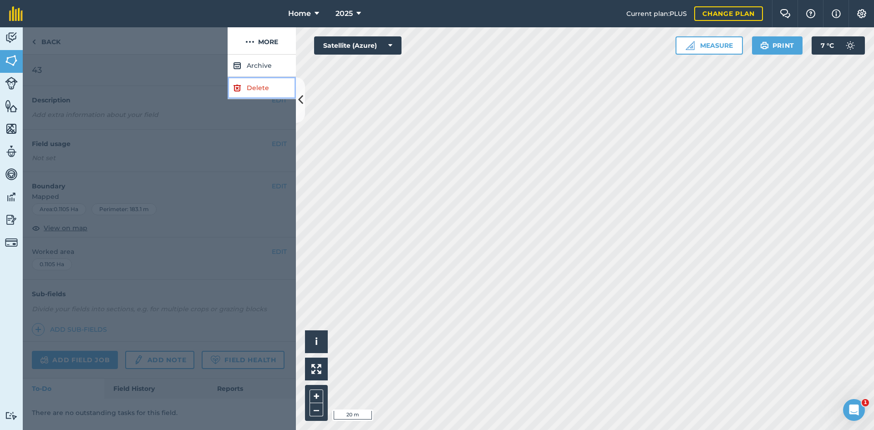
click at [254, 84] on link "Delete" at bounding box center [262, 88] width 68 height 22
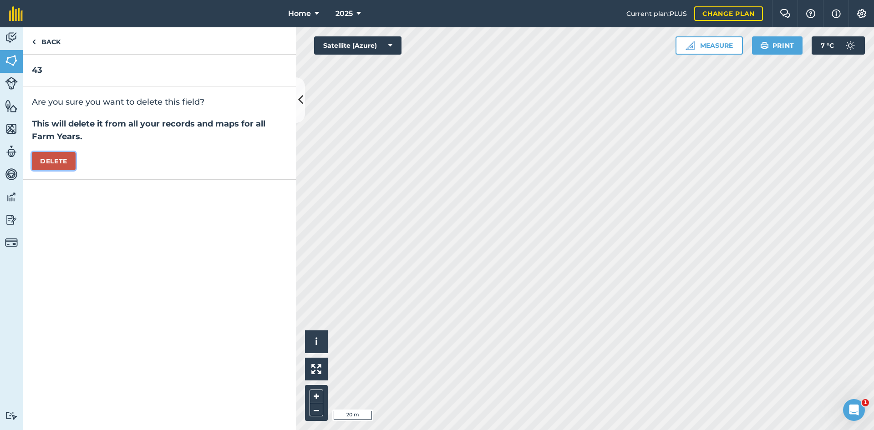
click at [60, 159] on button "Delete" at bounding box center [54, 161] width 44 height 18
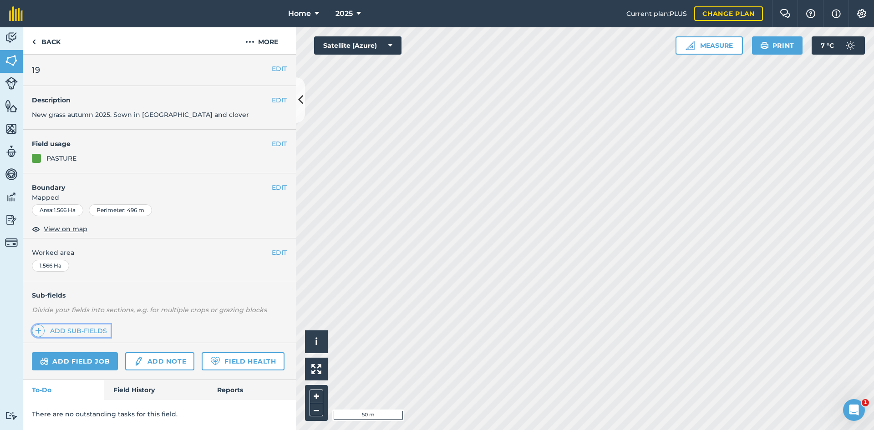
click at [85, 334] on link "Add sub-fields" at bounding box center [71, 331] width 79 height 13
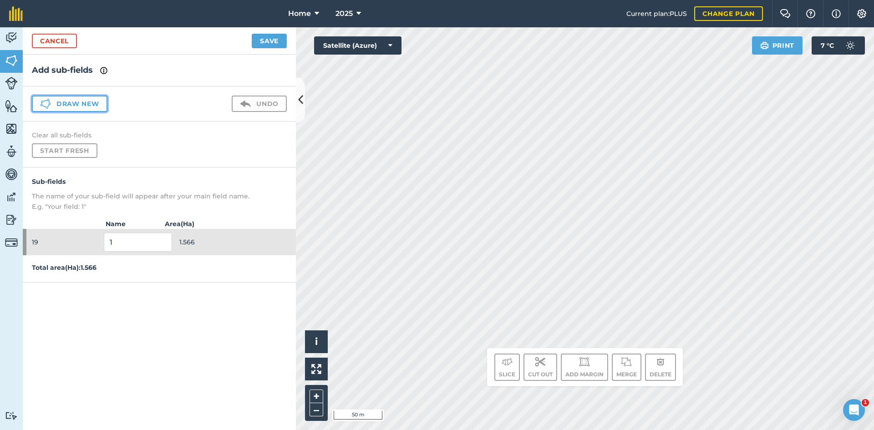
click at [97, 107] on button "Draw new" at bounding box center [70, 104] width 76 height 16
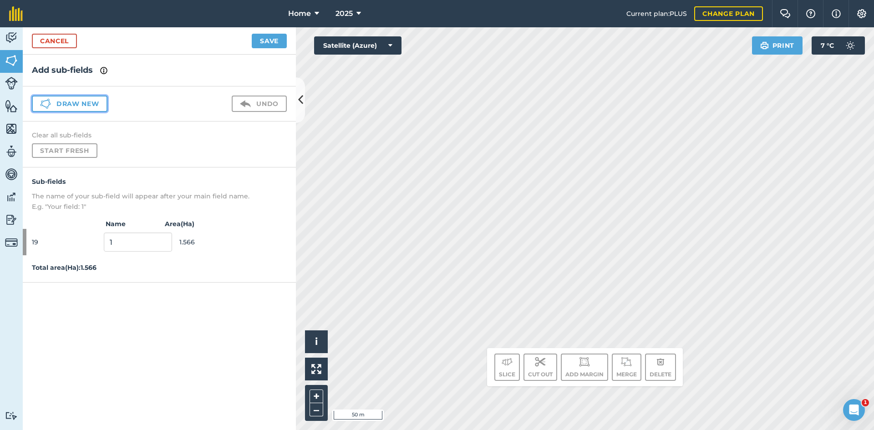
click at [97, 107] on button "Draw new" at bounding box center [70, 104] width 76 height 16
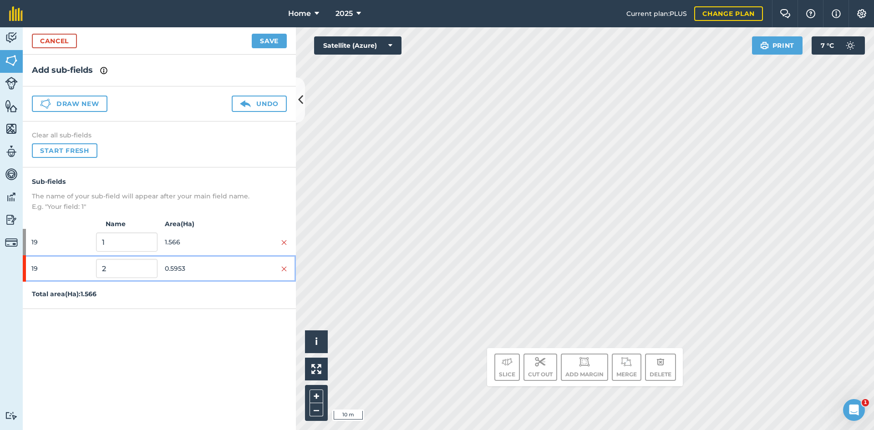
click at [228, 270] on div at bounding box center [256, 269] width 61 height 10
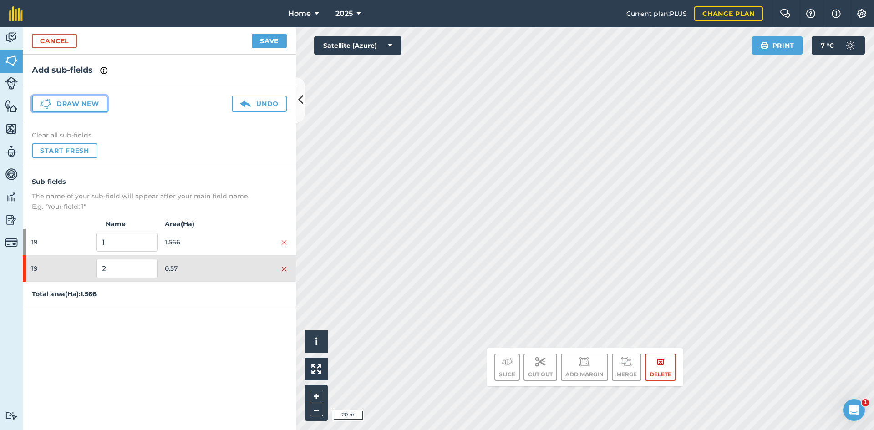
click at [66, 102] on button "Draw new" at bounding box center [70, 104] width 76 height 16
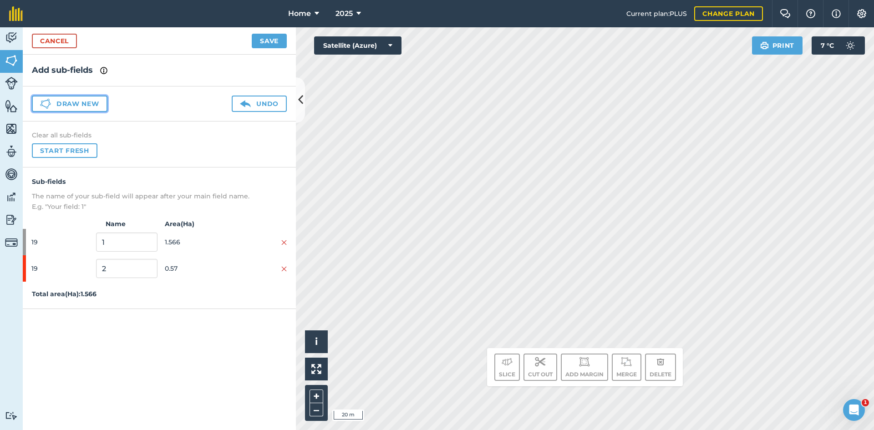
click at [67, 103] on button "Draw new" at bounding box center [70, 104] width 76 height 16
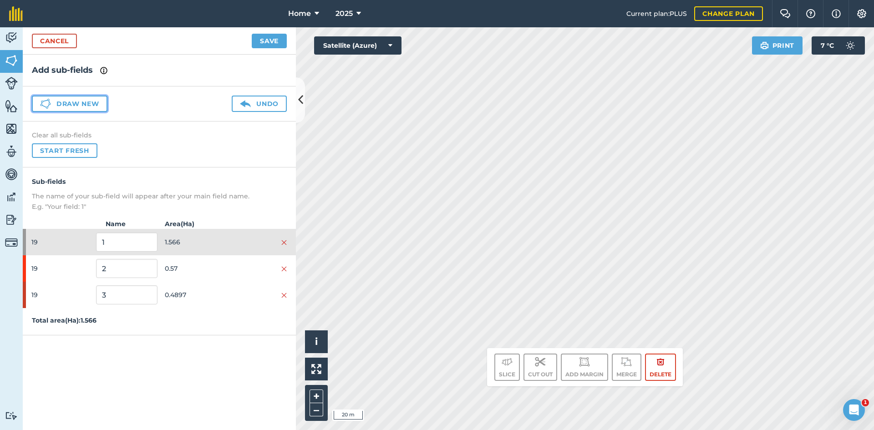
click at [70, 105] on button "Draw new" at bounding box center [70, 104] width 76 height 16
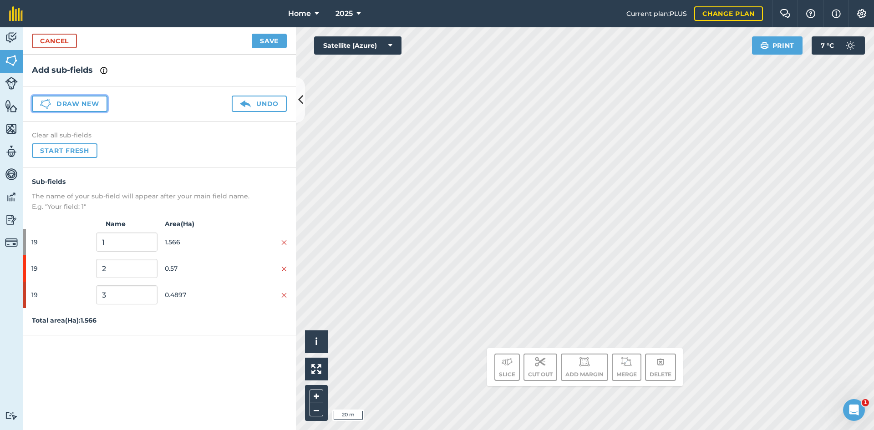
click at [71, 105] on button "Draw new" at bounding box center [70, 104] width 76 height 16
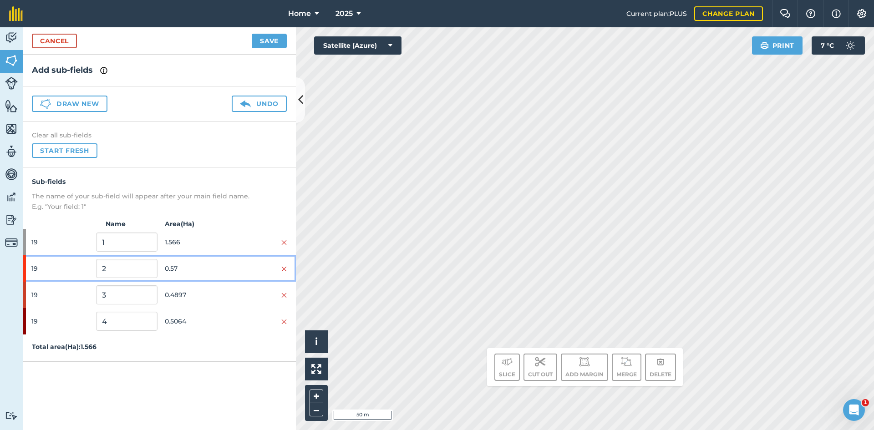
click at [198, 269] on span "0.57" at bounding box center [195, 268] width 61 height 17
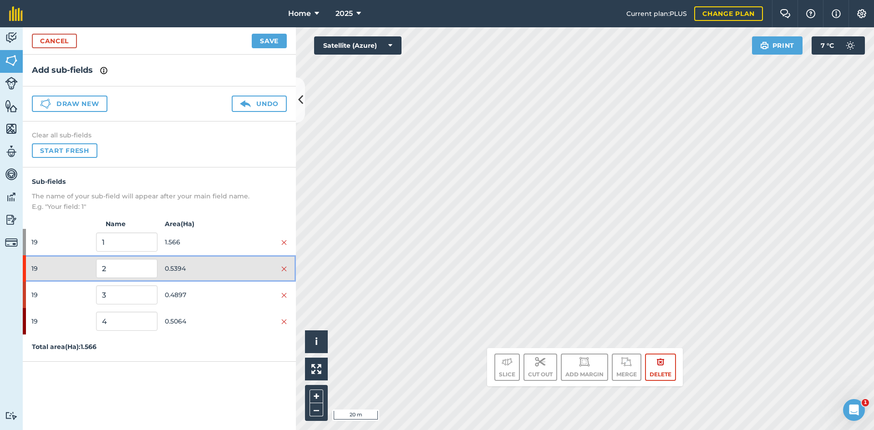
click at [205, 267] on span "0.5394" at bounding box center [195, 268] width 61 height 17
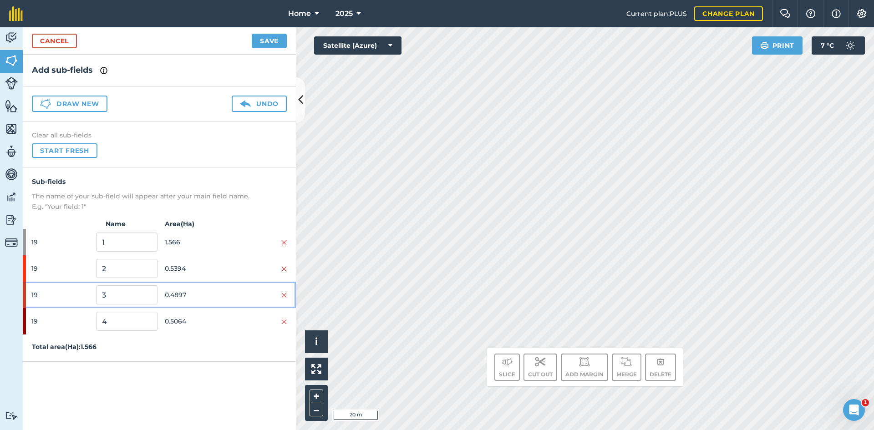
click at [204, 289] on span "0.4897" at bounding box center [195, 294] width 61 height 17
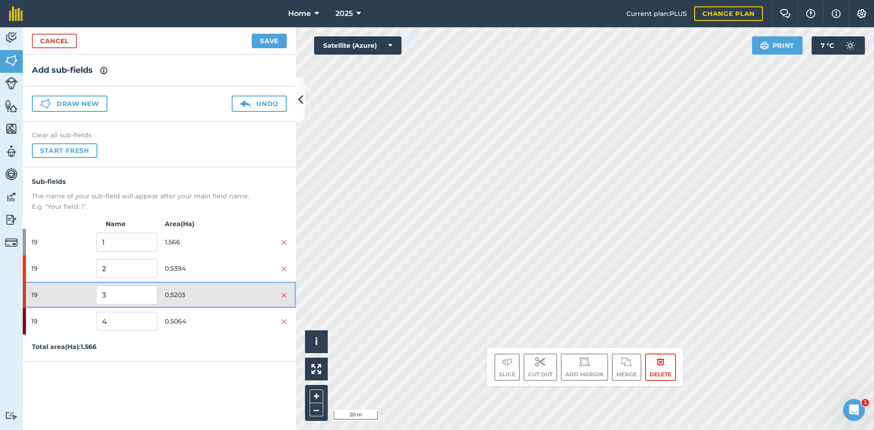
click at [216, 291] on span "0.5203" at bounding box center [195, 294] width 61 height 17
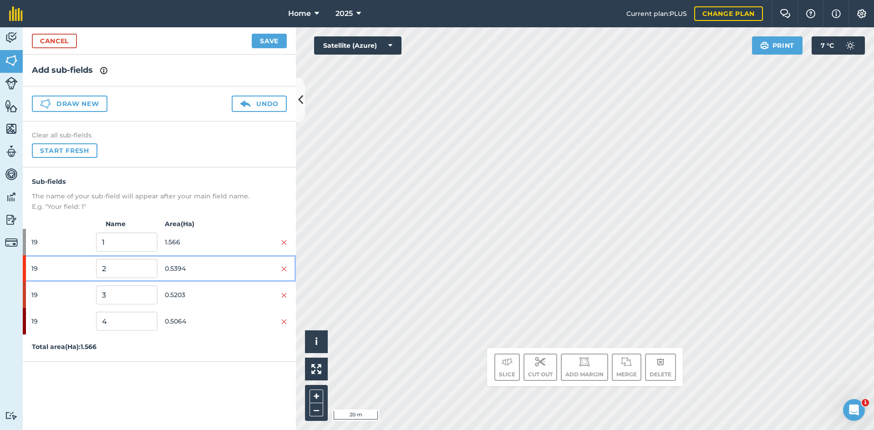
click at [225, 264] on span "0.5394" at bounding box center [195, 268] width 61 height 17
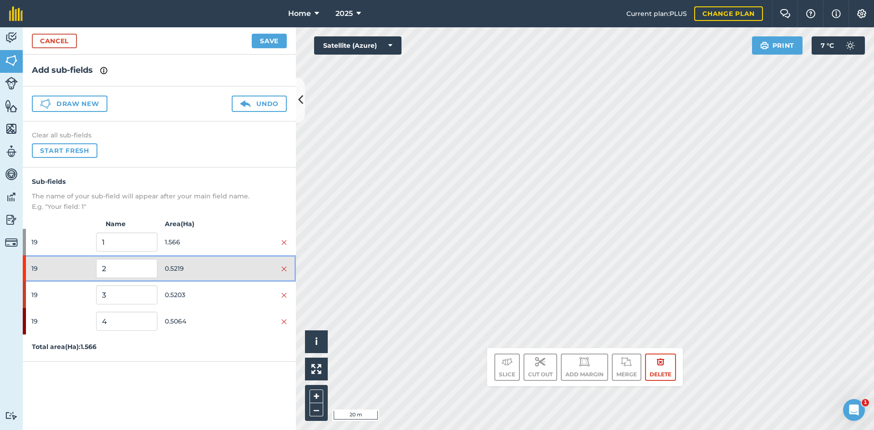
click at [231, 267] on div at bounding box center [256, 269] width 61 height 10
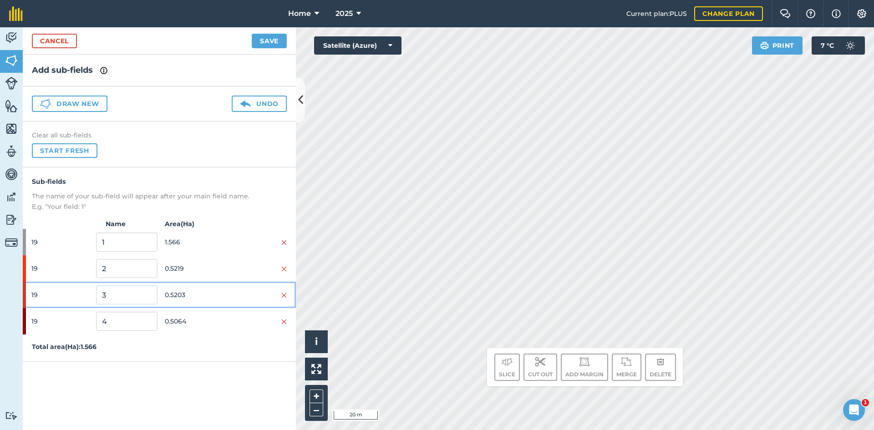
click at [213, 299] on span "0.5203" at bounding box center [195, 294] width 61 height 17
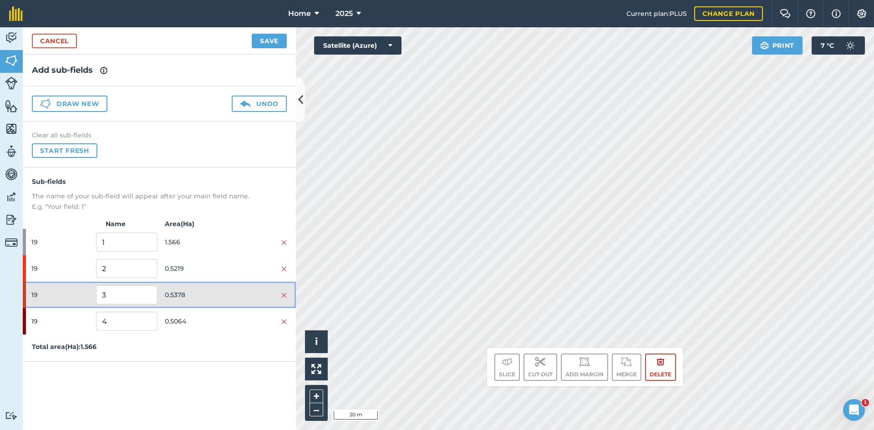
click at [227, 292] on div at bounding box center [256, 295] width 61 height 10
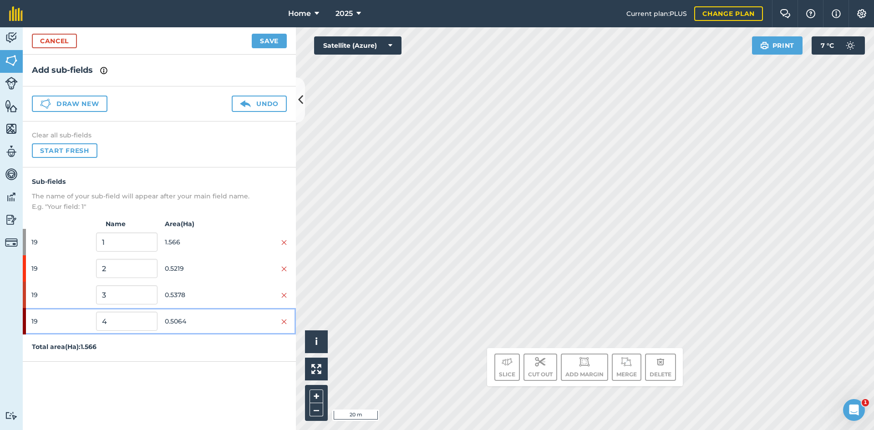
click at [223, 316] on span "0.5064" at bounding box center [195, 321] width 61 height 17
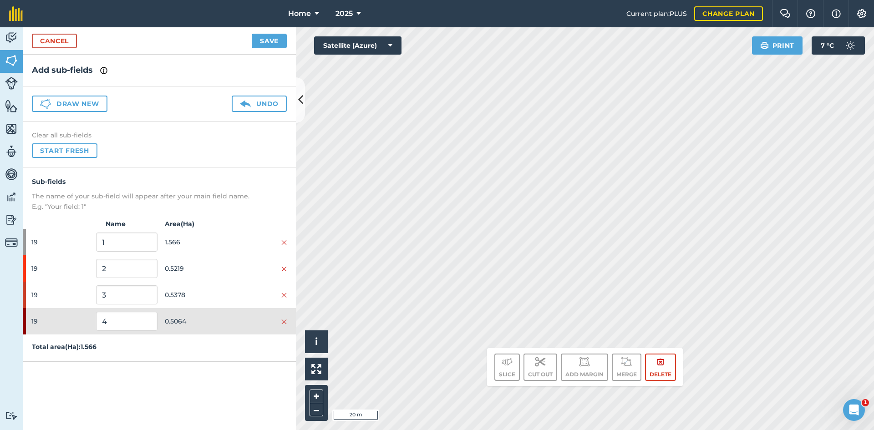
drag, startPoint x: 182, startPoint y: 337, endPoint x: 189, endPoint y: 328, distance: 11.4
click at [183, 335] on div "Sub-fields The name of your sub-field will appear after your main field name. E…" at bounding box center [159, 265] width 273 height 194
click at [199, 319] on span "0.5064" at bounding box center [195, 321] width 61 height 17
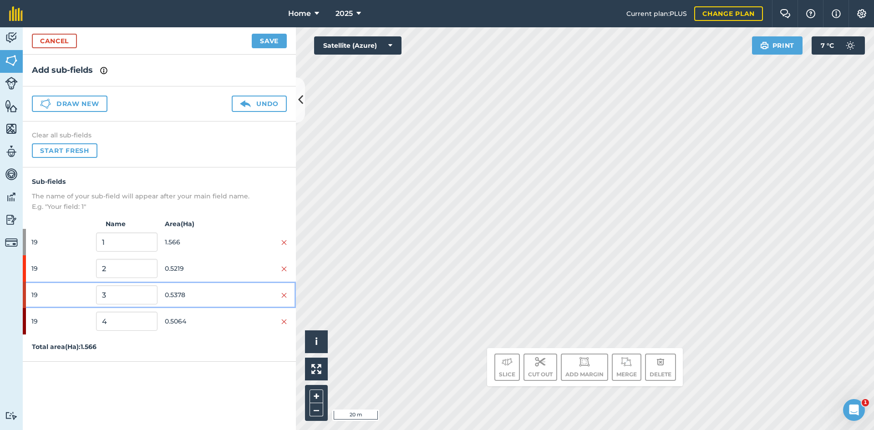
click at [215, 290] on span "0.5378" at bounding box center [195, 294] width 61 height 17
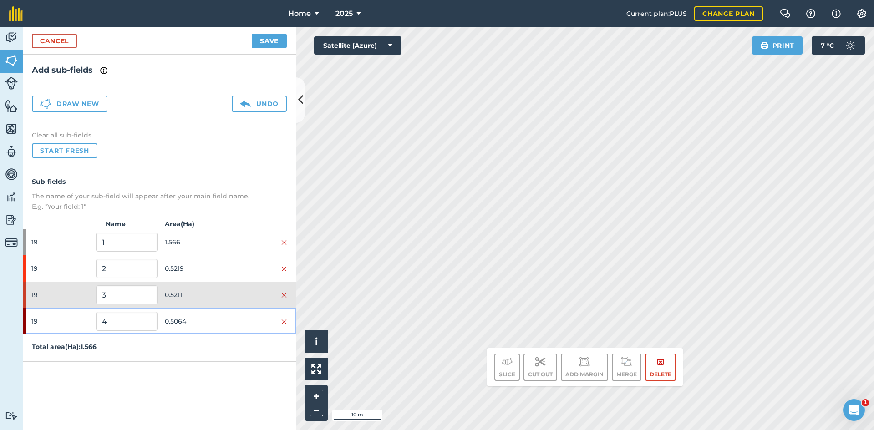
click at [199, 320] on span "0.5064" at bounding box center [195, 321] width 61 height 17
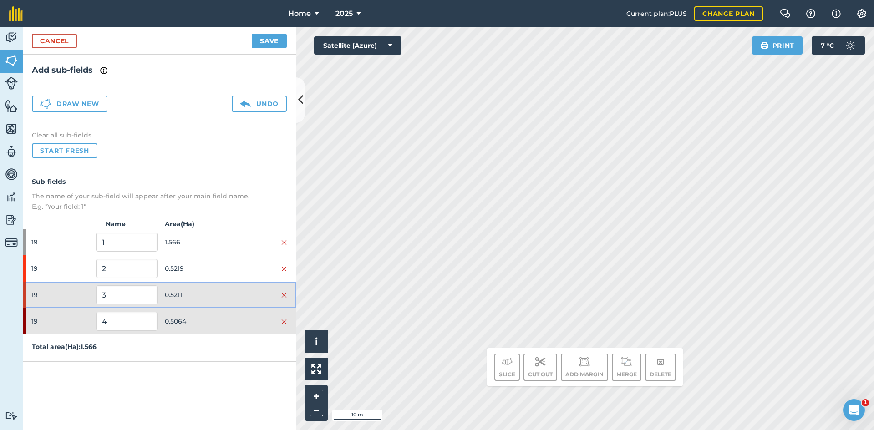
drag, startPoint x: 179, startPoint y: 300, endPoint x: 190, endPoint y: 295, distance: 11.4
click at [181, 299] on span "0.5211" at bounding box center [195, 294] width 61 height 17
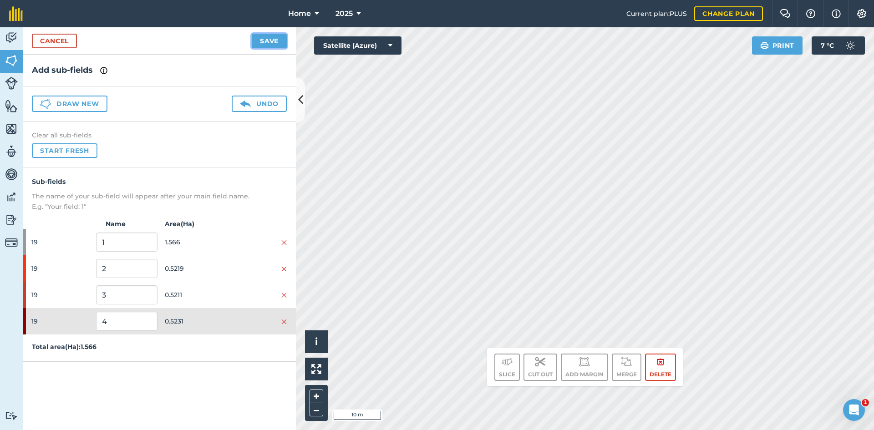
click at [270, 42] on button "Save" at bounding box center [269, 41] width 35 height 15
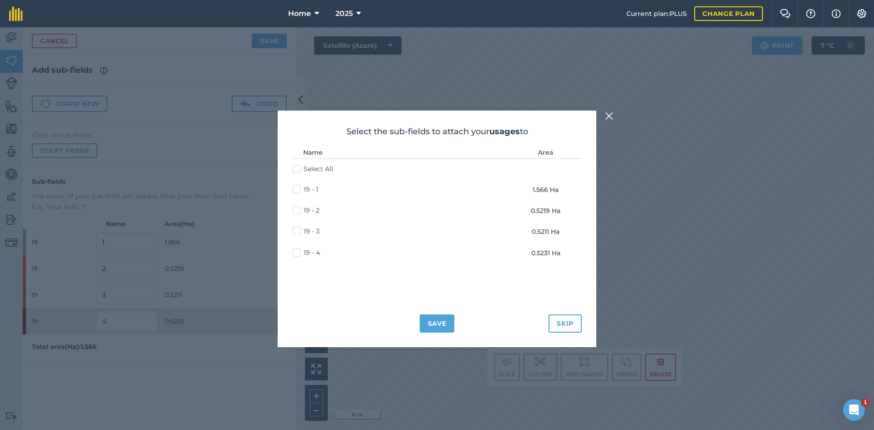
drag, startPoint x: 299, startPoint y: 209, endPoint x: 289, endPoint y: 228, distance: 20.8
click at [299, 210] on label "19 - 2" at bounding box center [306, 211] width 27 height 10
click at [299, 210] on input "19 - 2" at bounding box center [296, 209] width 6 height 6
checkbox input "true"
click at [301, 230] on label "19 - 3" at bounding box center [306, 232] width 27 height 10
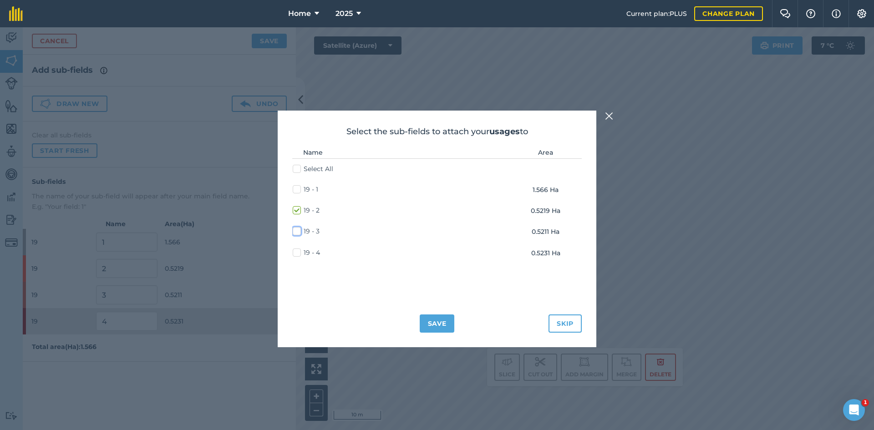
click at [299, 230] on input "19 - 3" at bounding box center [296, 230] width 6 height 6
checkbox input "true"
drag, startPoint x: 296, startPoint y: 251, endPoint x: 308, endPoint y: 256, distance: 12.9
click at [296, 252] on label "19 - 4" at bounding box center [306, 253] width 27 height 10
click at [296, 252] on input "19 - 4" at bounding box center [296, 251] width 6 height 6
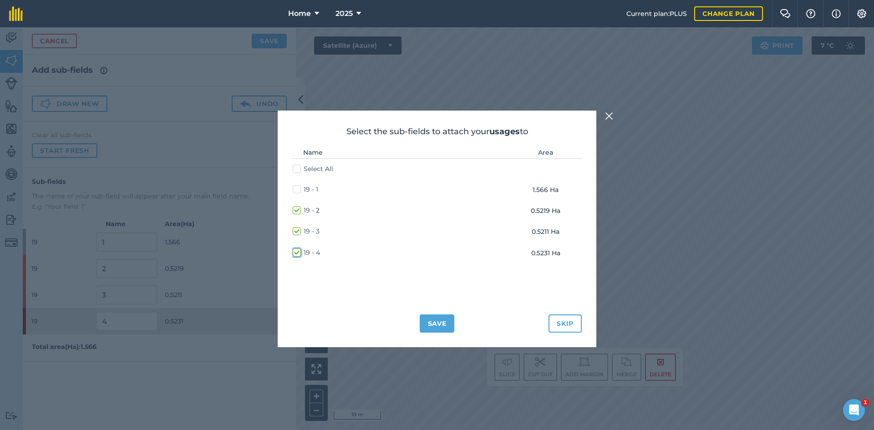
checkbox input "true"
click at [437, 318] on button "Save" at bounding box center [437, 324] width 35 height 18
